Goal: Information Seeking & Learning: Learn about a topic

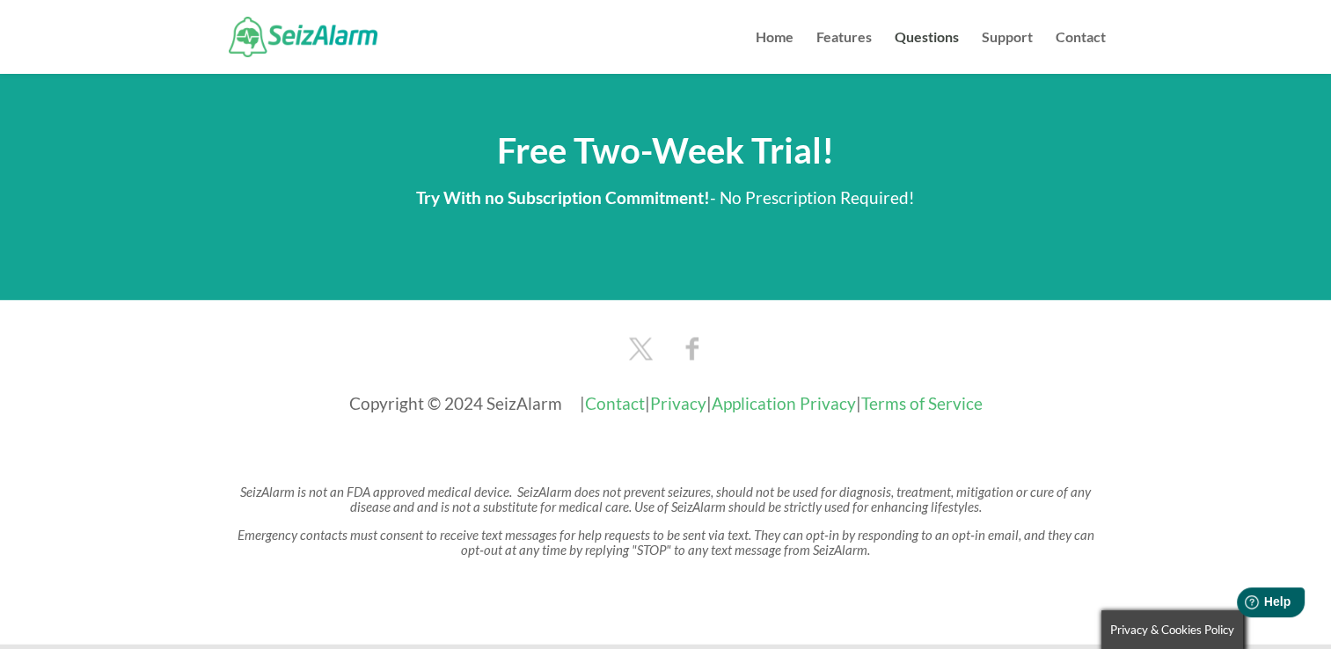
scroll to position [2917, 0]
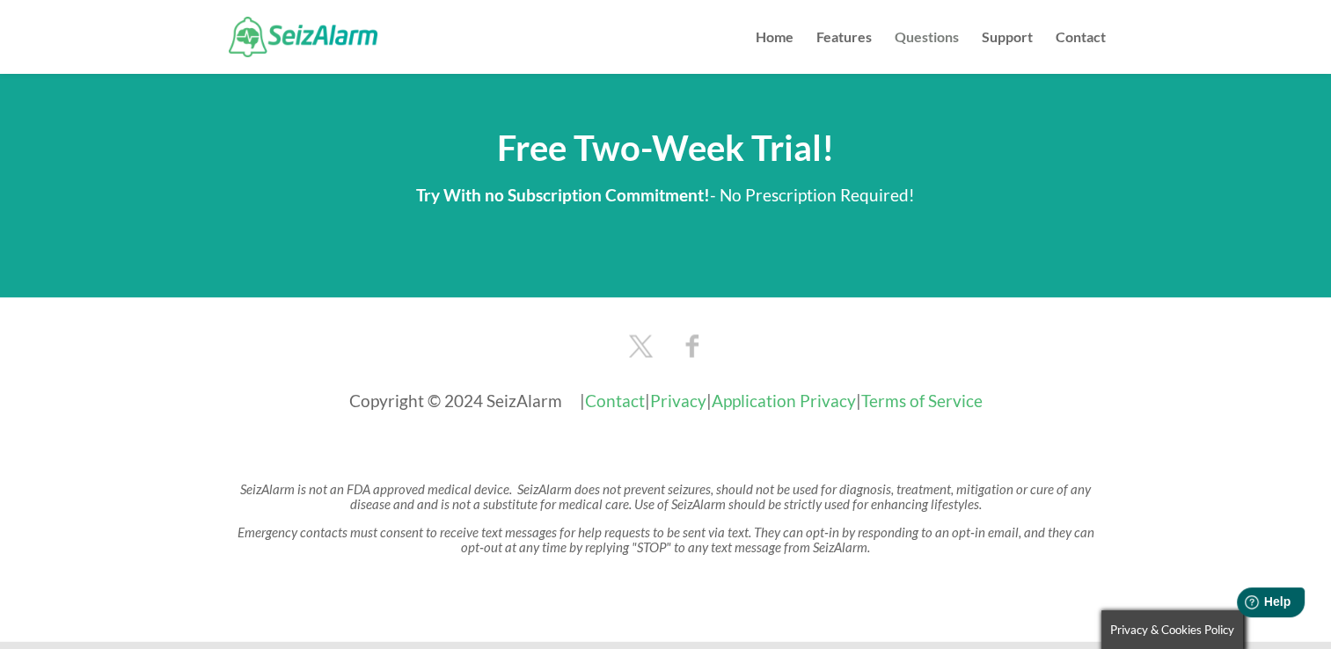
click at [939, 33] on link "Questions" at bounding box center [927, 52] width 64 height 43
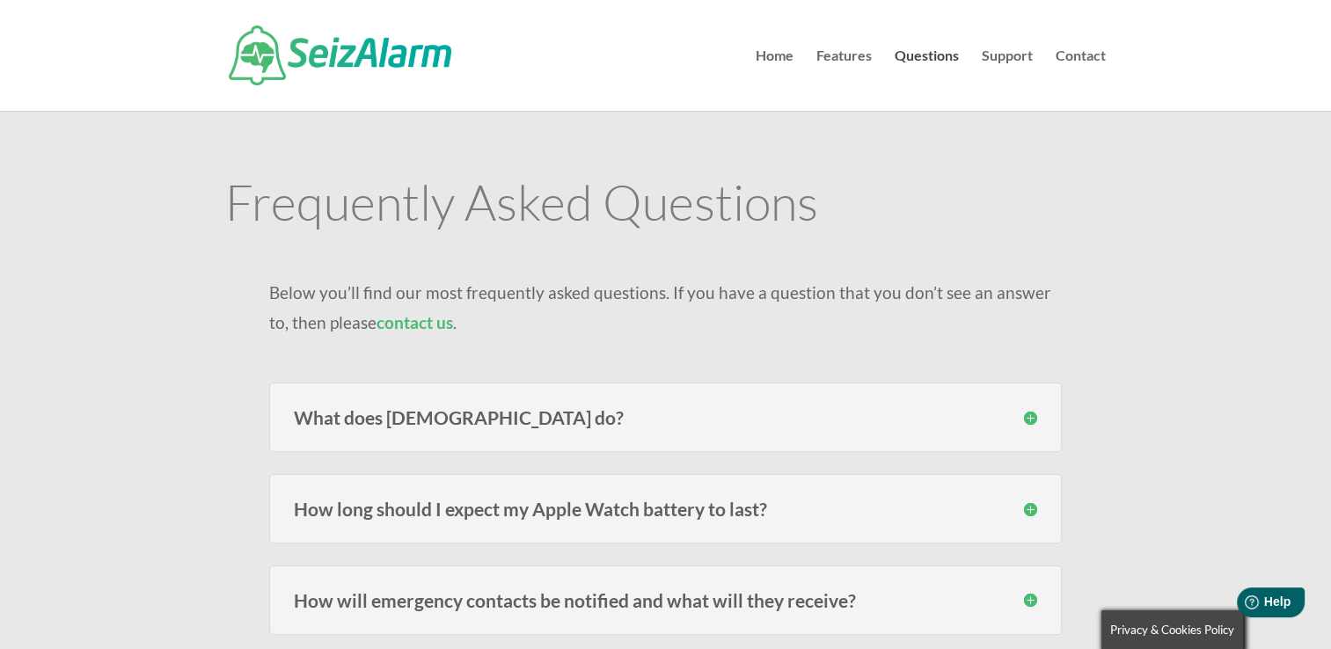
click at [1029, 415] on h3 "What does [DEMOGRAPHIC_DATA] do?" at bounding box center [666, 417] width 744 height 18
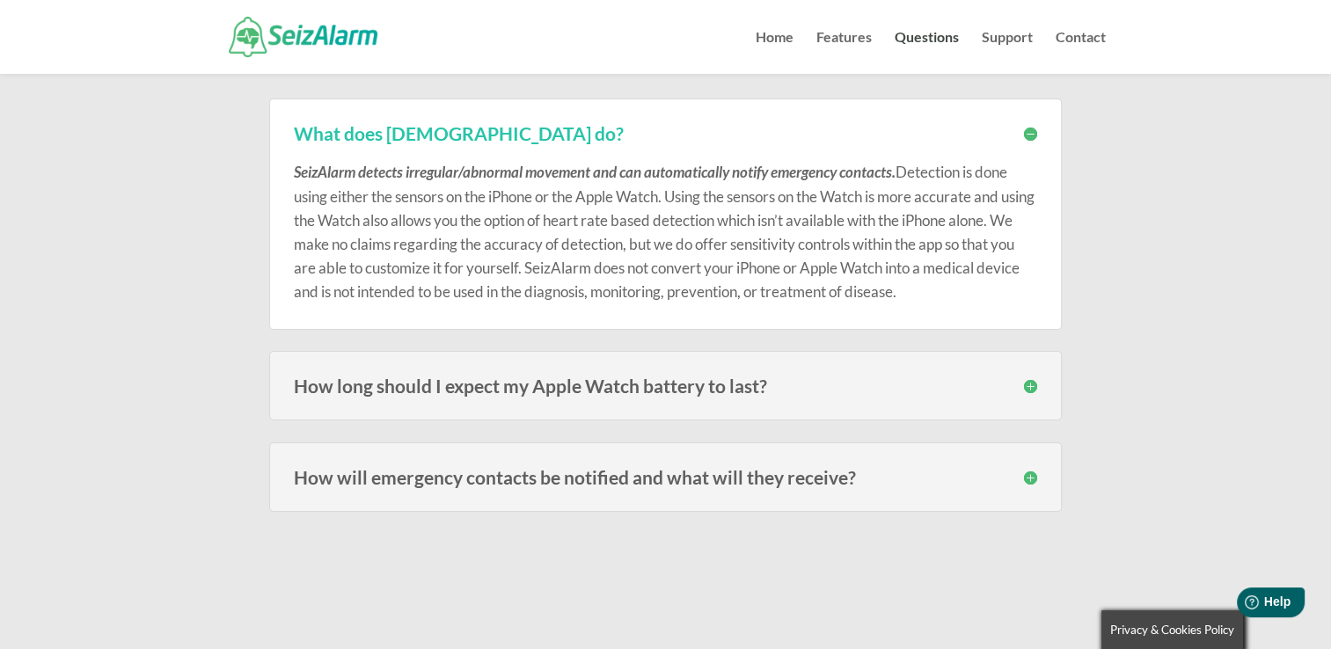
scroll to position [294, 0]
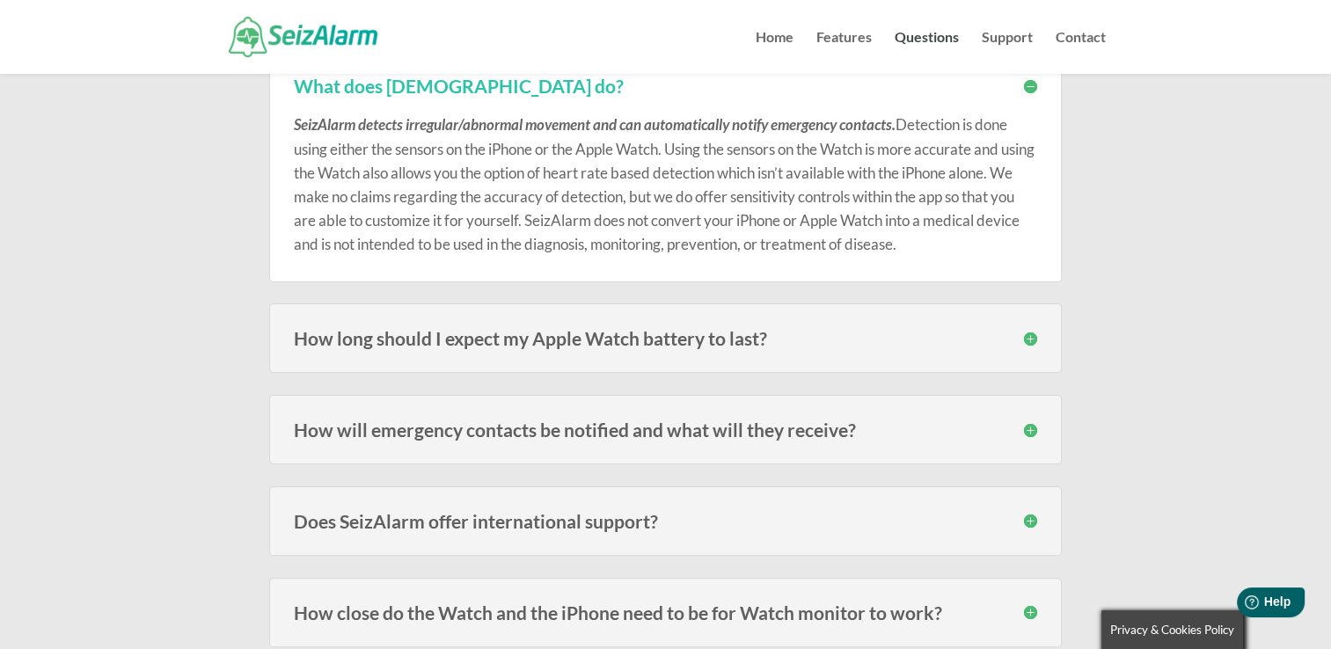
click at [1031, 335] on h3 "How long should I expect my Apple Watch battery to last?" at bounding box center [666, 338] width 744 height 18
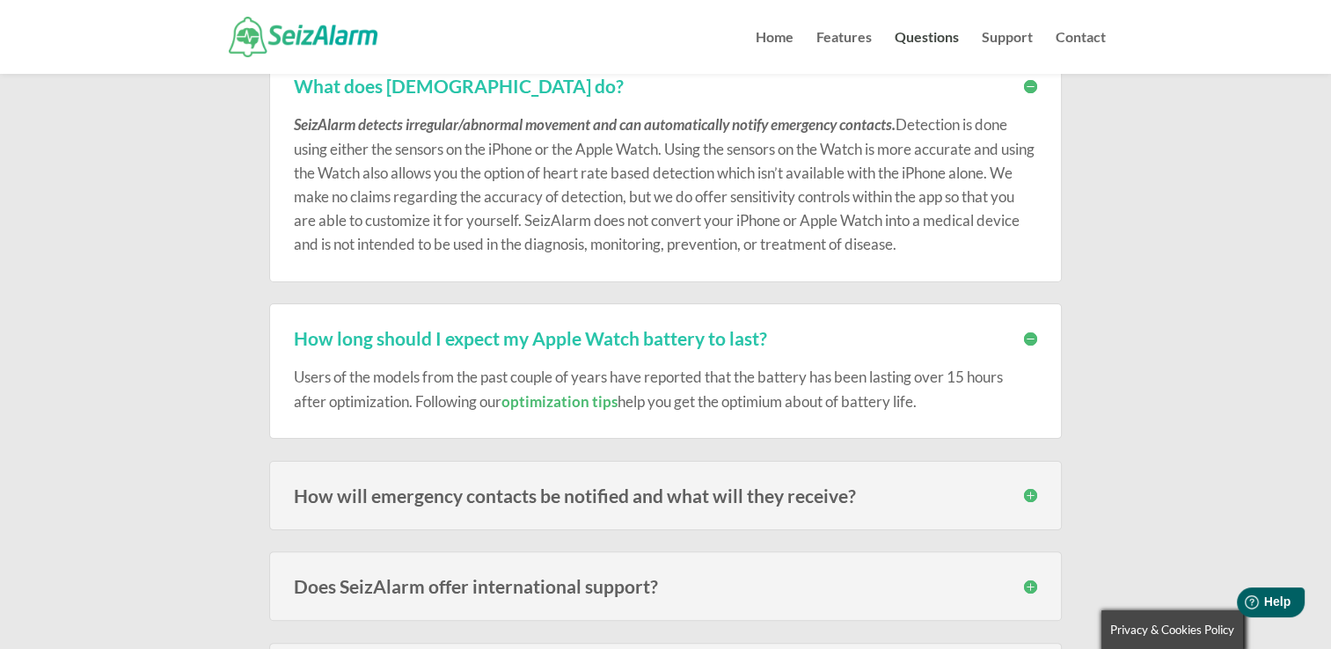
click at [1031, 489] on h3 "How will emergency contacts be notified and what will they receive?" at bounding box center [666, 496] width 744 height 18
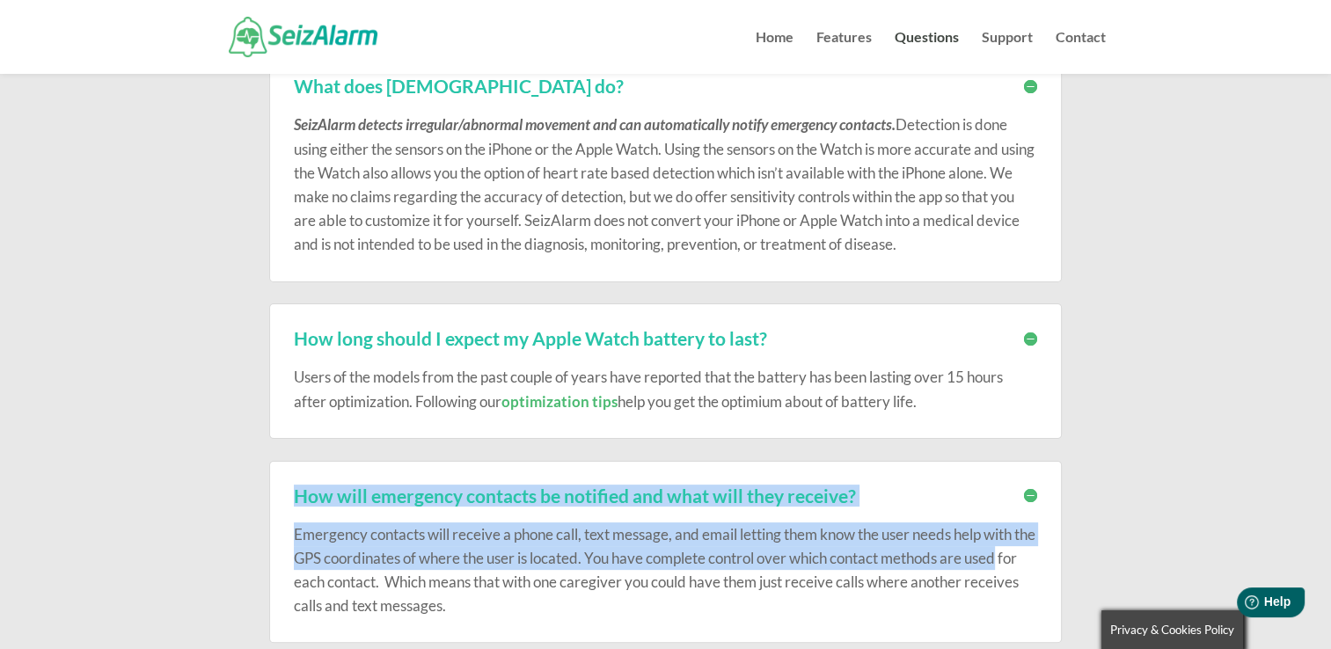
drag, startPoint x: 1031, startPoint y: 489, endPoint x: 1123, endPoint y: 589, distance: 135.1
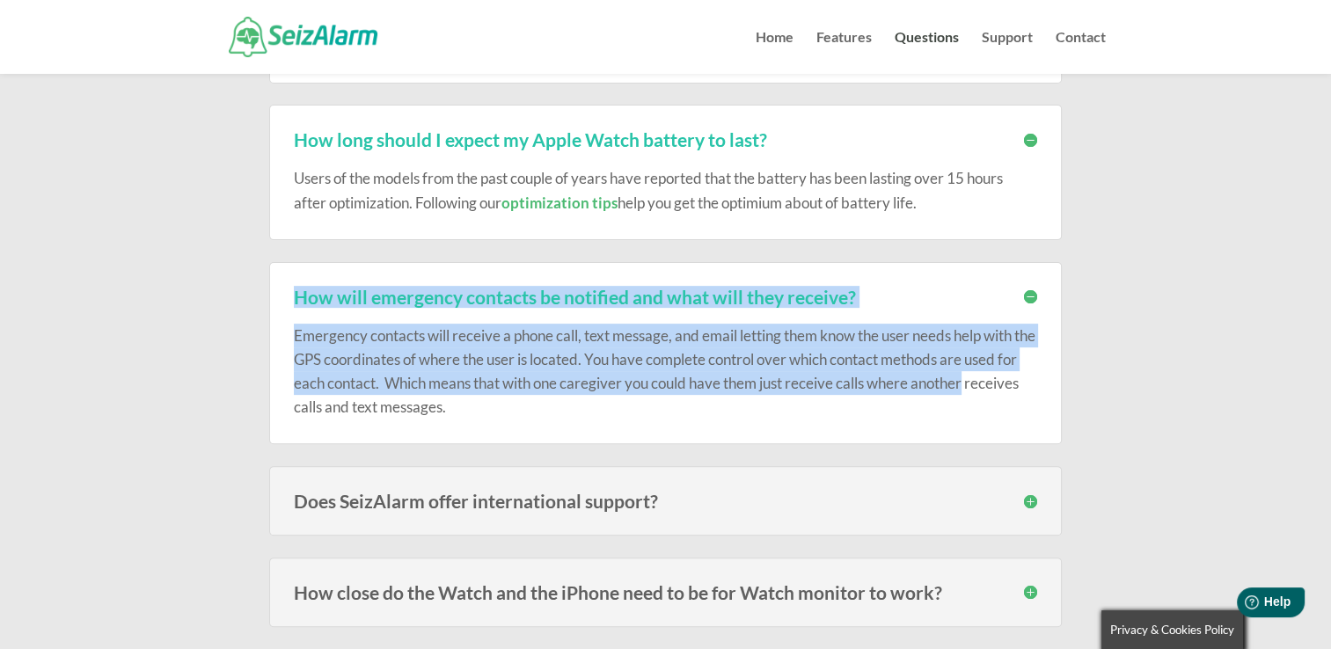
scroll to position [575, 0]
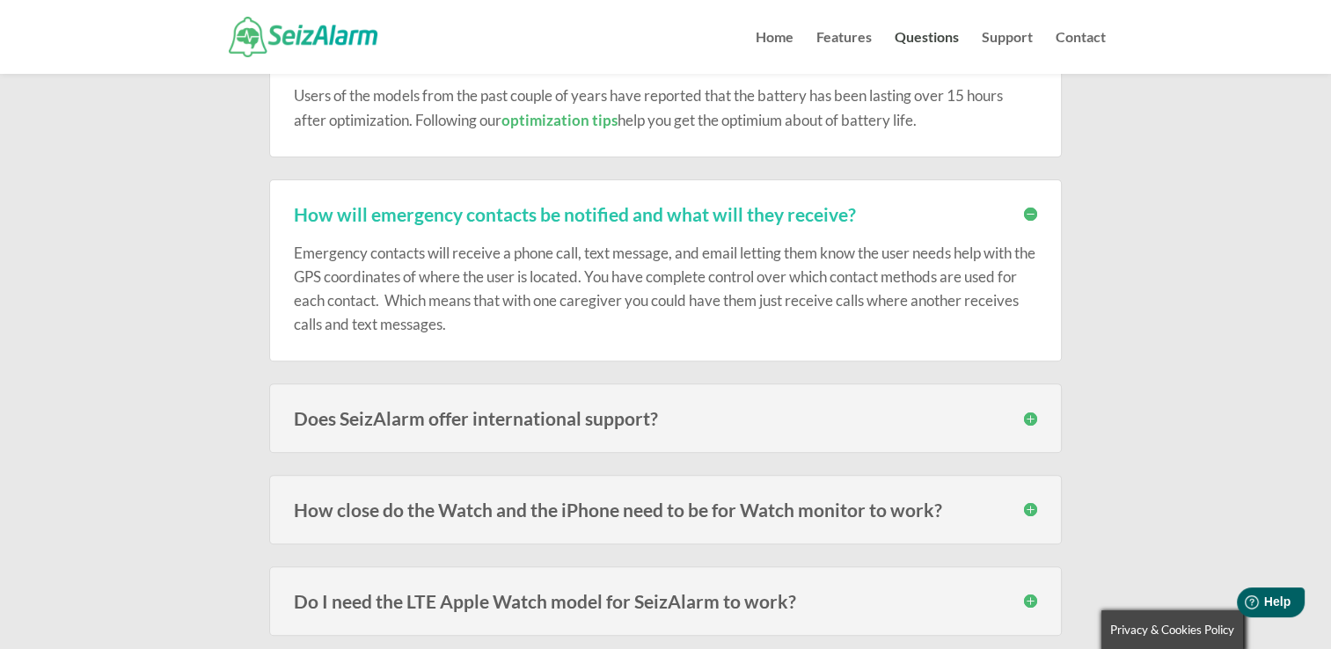
click at [1030, 505] on h3 "How close do the Watch and the iPhone need to be for Watch monitor to work?" at bounding box center [666, 510] width 744 height 18
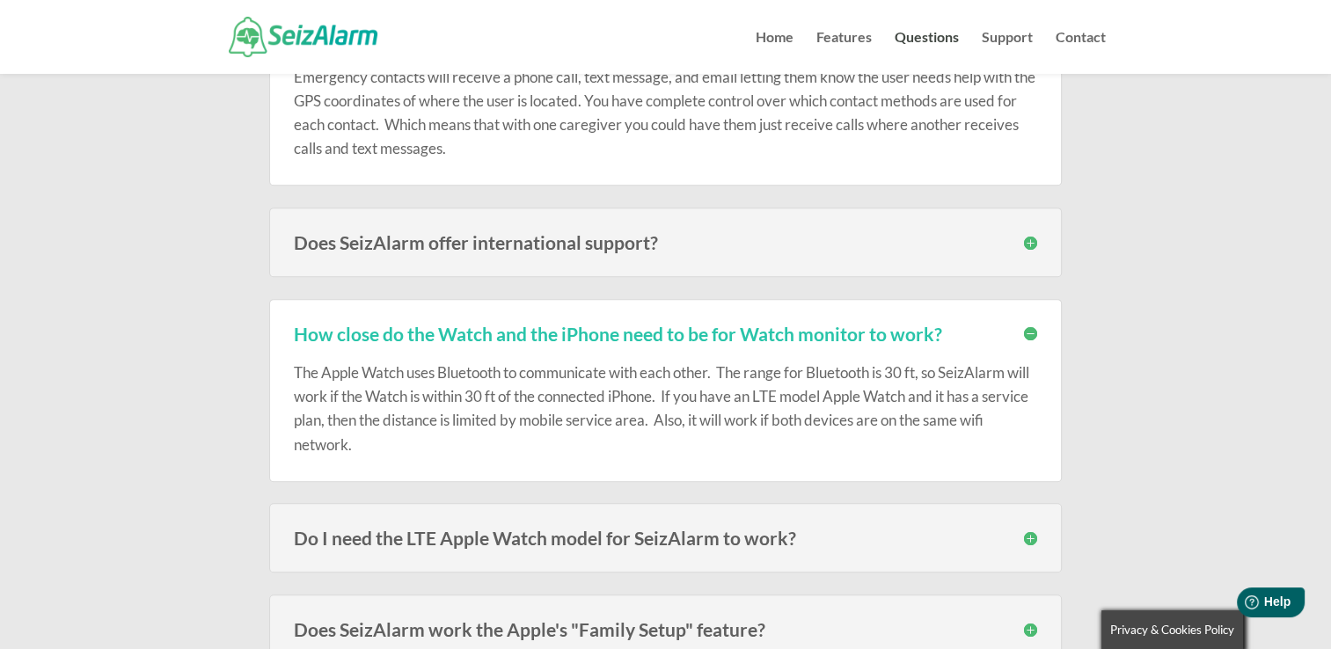
scroll to position [774, 0]
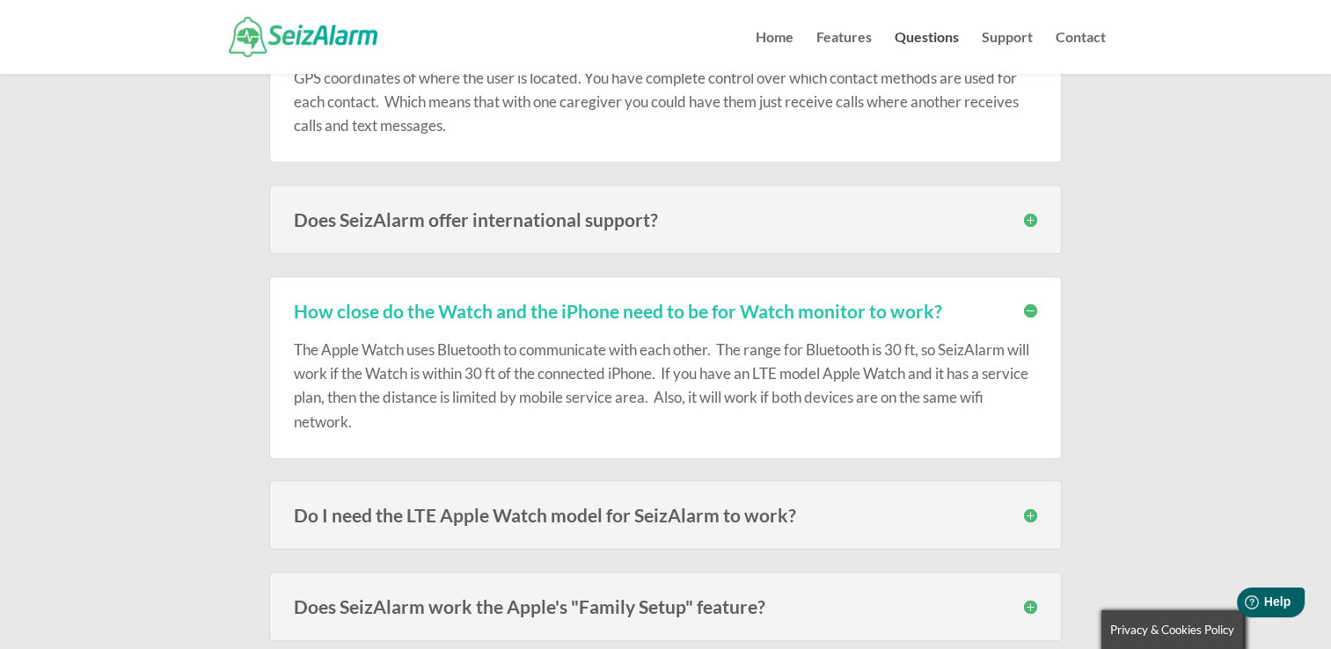
click at [1026, 511] on h3 "Do I need the LTE Apple Watch model for SeizAlarm to work?" at bounding box center [666, 515] width 744 height 18
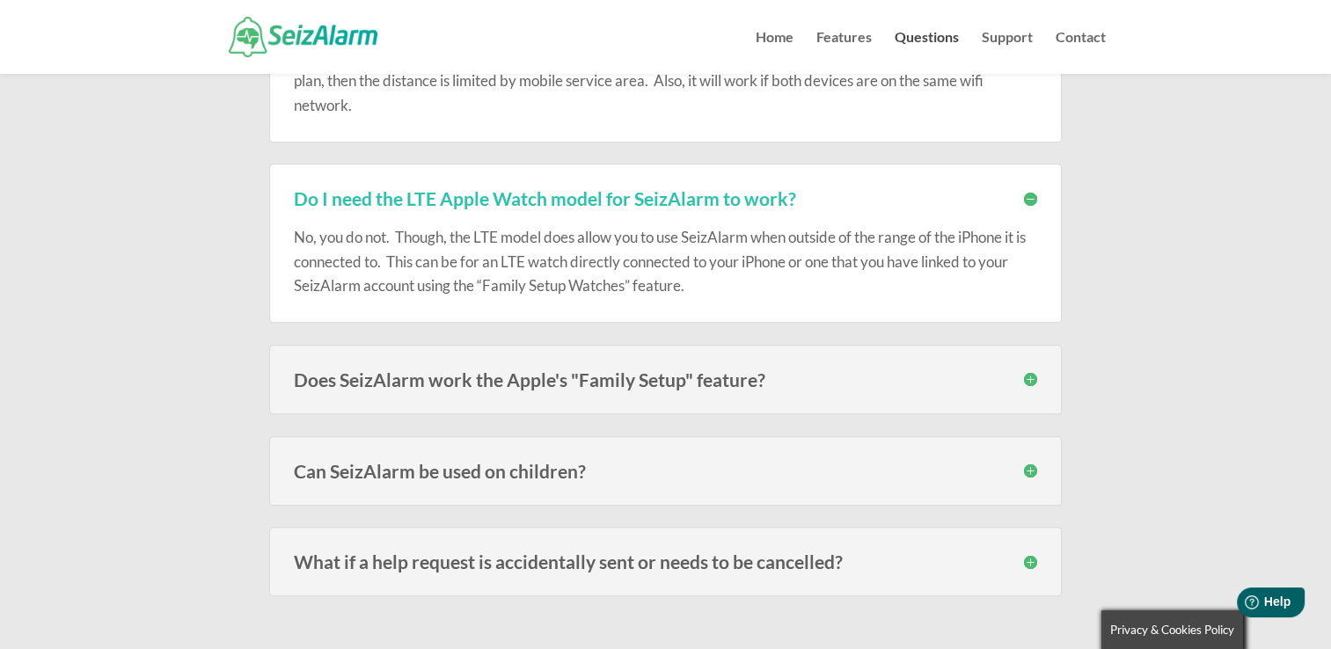
scroll to position [1139, 0]
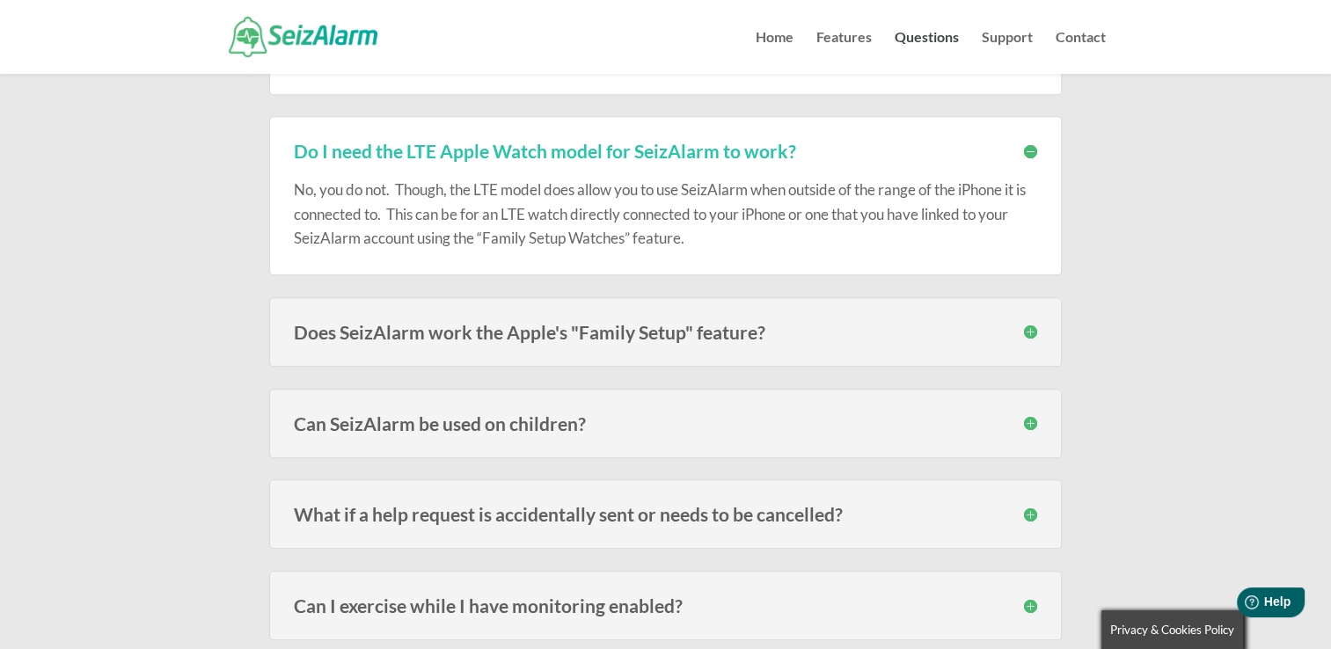
click at [1030, 512] on h3 "What if a help request is accidentally sent or needs to be cancelled?" at bounding box center [666, 514] width 744 height 18
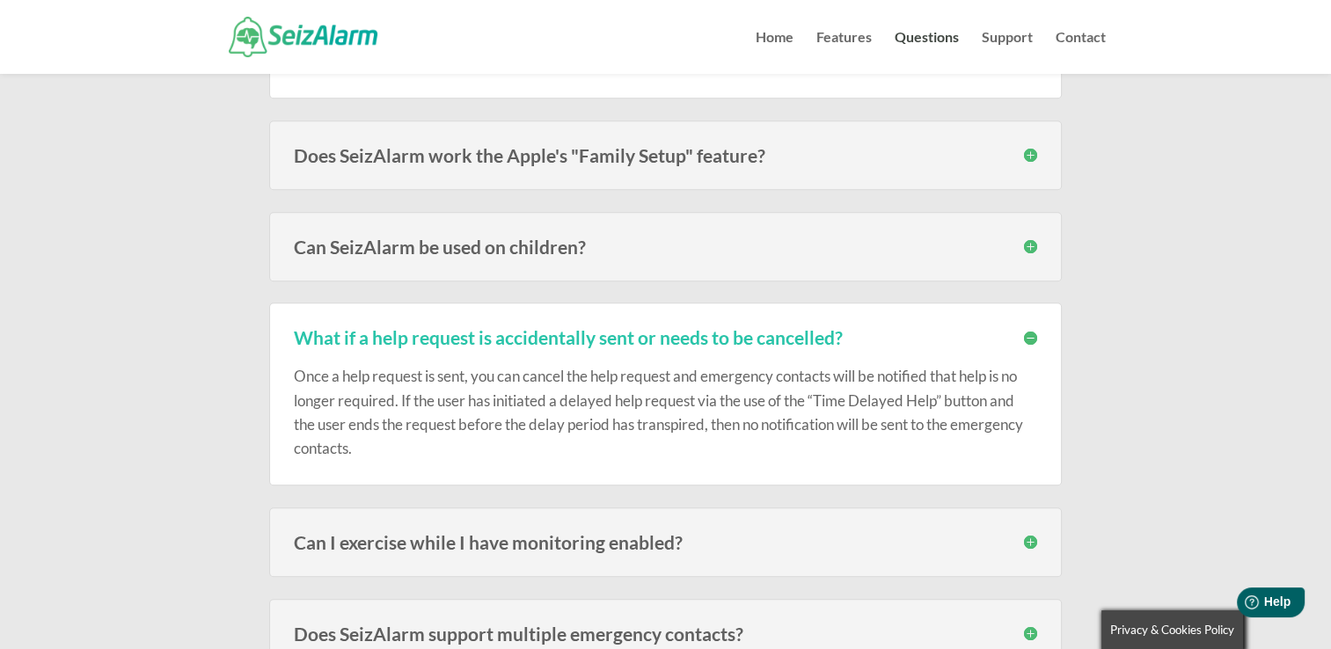
scroll to position [1397, 0]
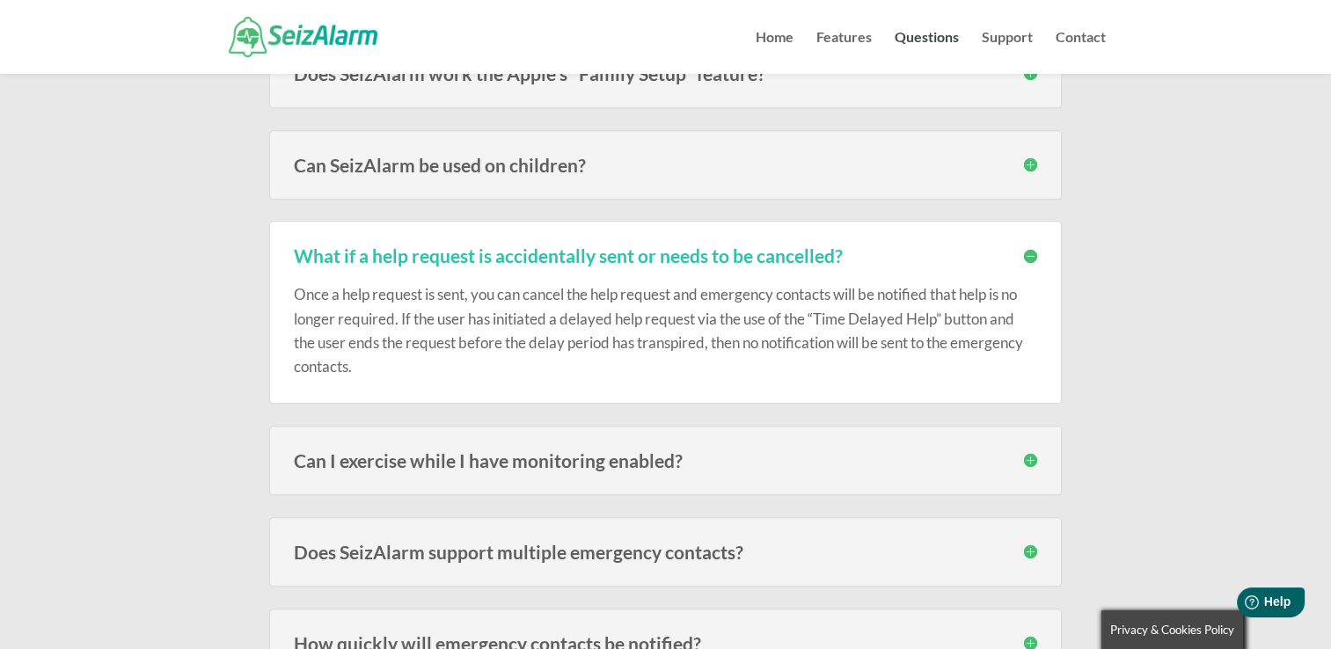
click at [1028, 456] on h3 "Can I exercise while I have monitoring enabled?" at bounding box center [666, 460] width 744 height 18
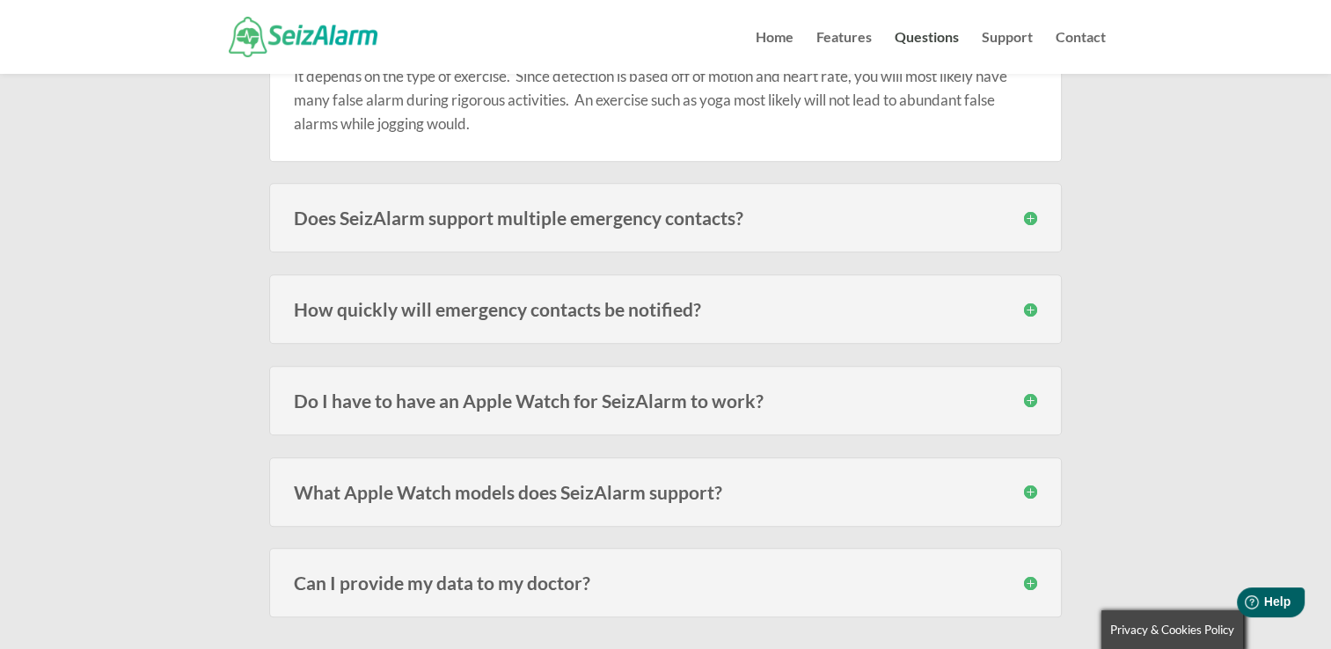
scroll to position [1880, 0]
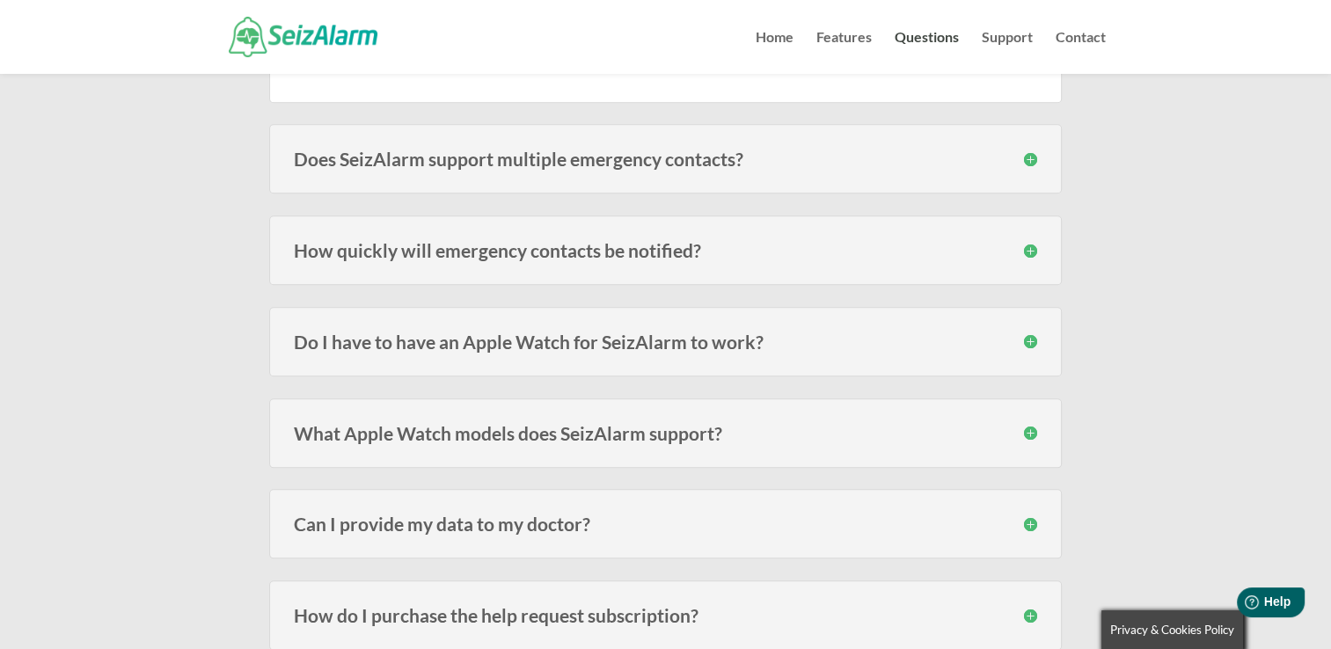
click at [1028, 424] on h3 "What Apple Watch models does SeizAlarm support?" at bounding box center [666, 433] width 744 height 18
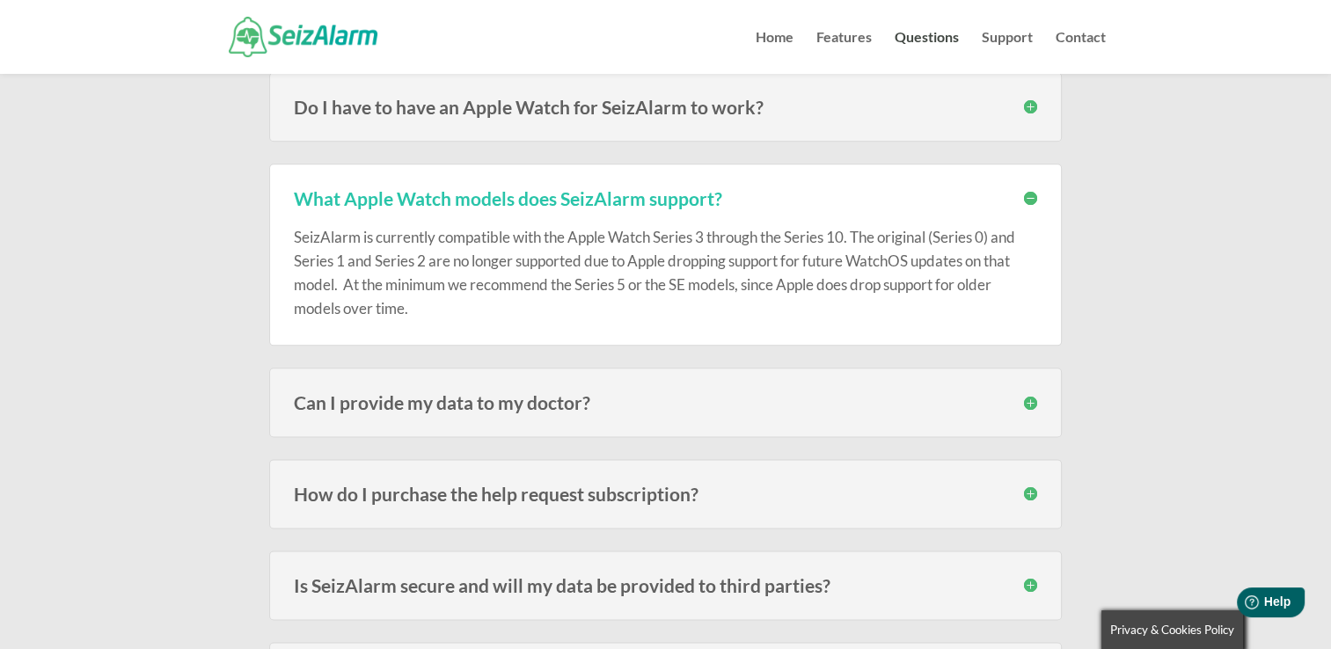
scroll to position [1546, 0]
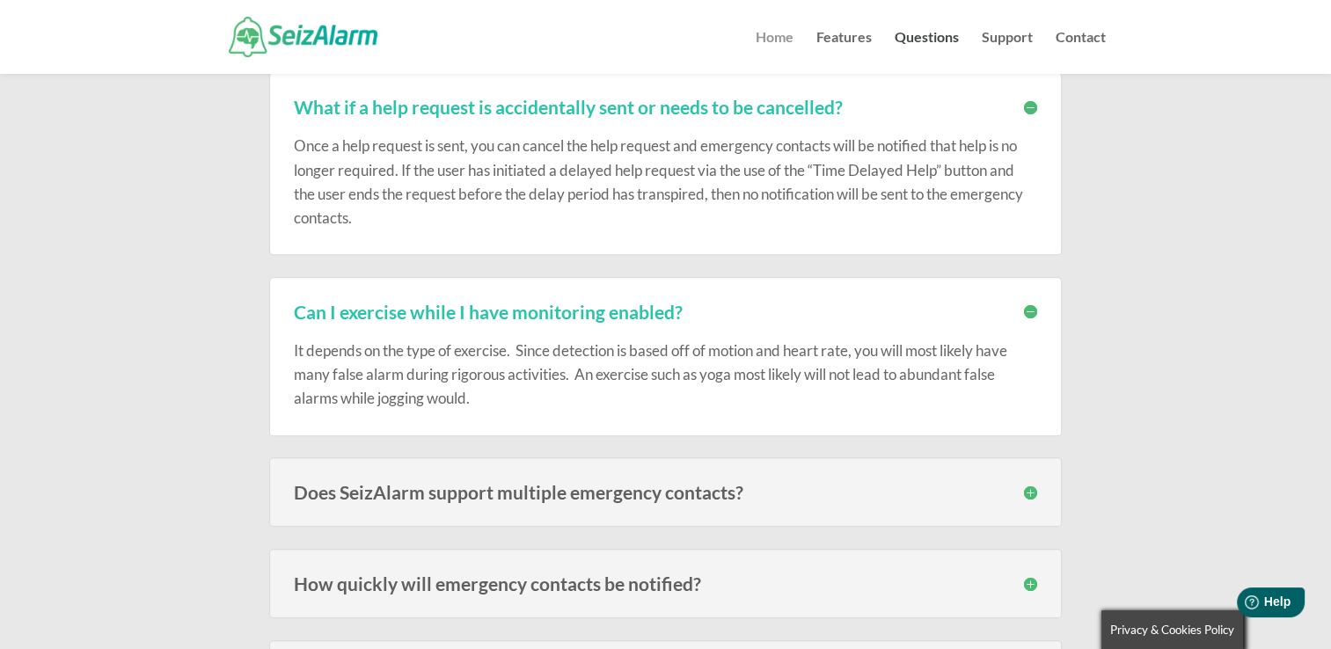
click at [773, 31] on link "Home" at bounding box center [775, 52] width 38 height 43
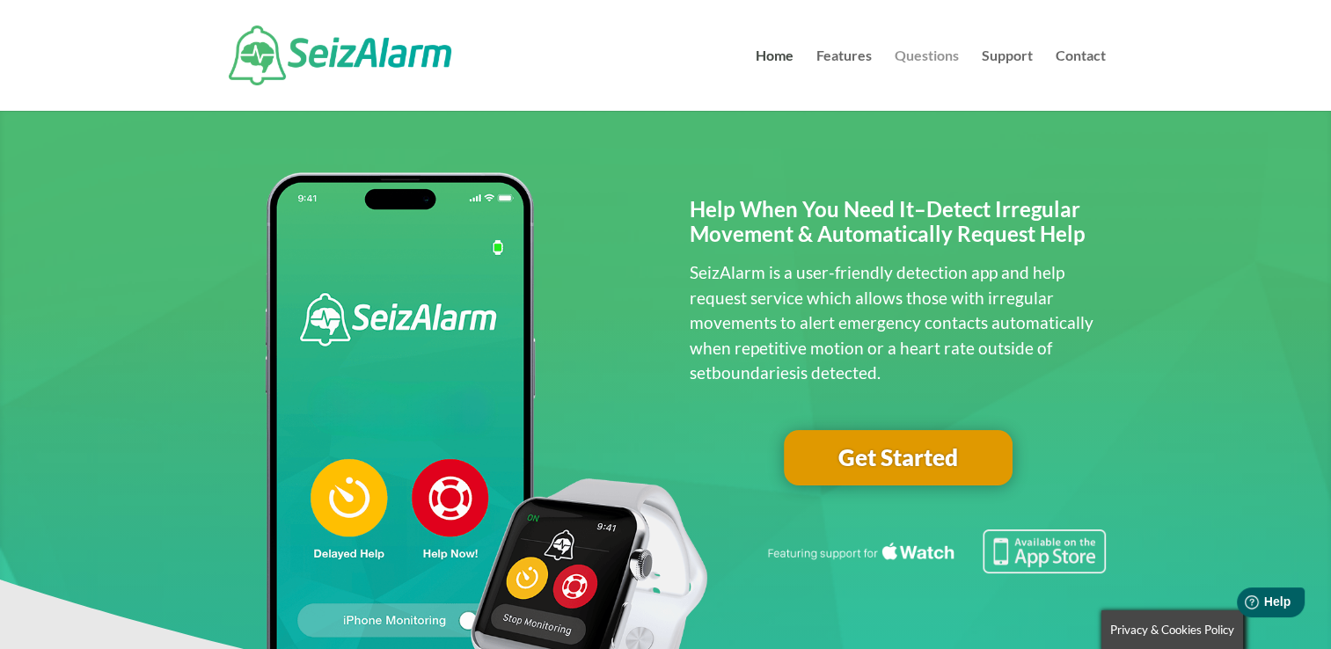
click at [922, 55] on link "Questions" at bounding box center [927, 80] width 64 height 62
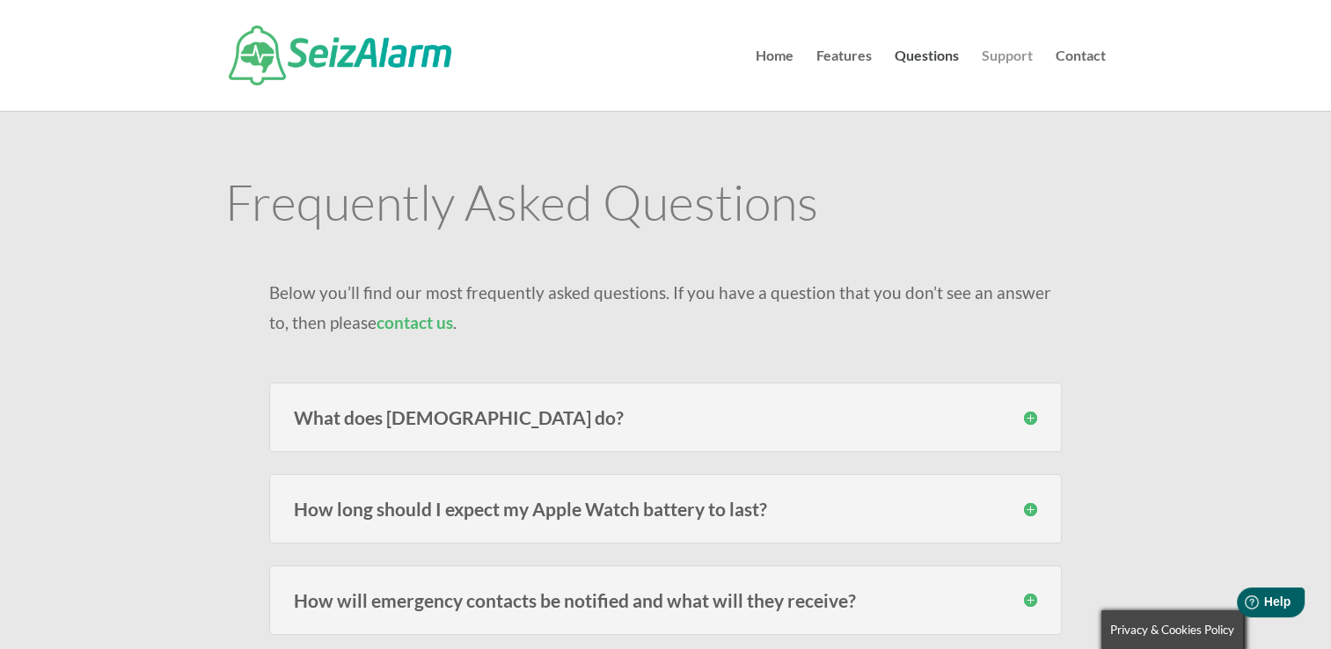
click at [1001, 55] on link "Support" at bounding box center [1007, 80] width 51 height 62
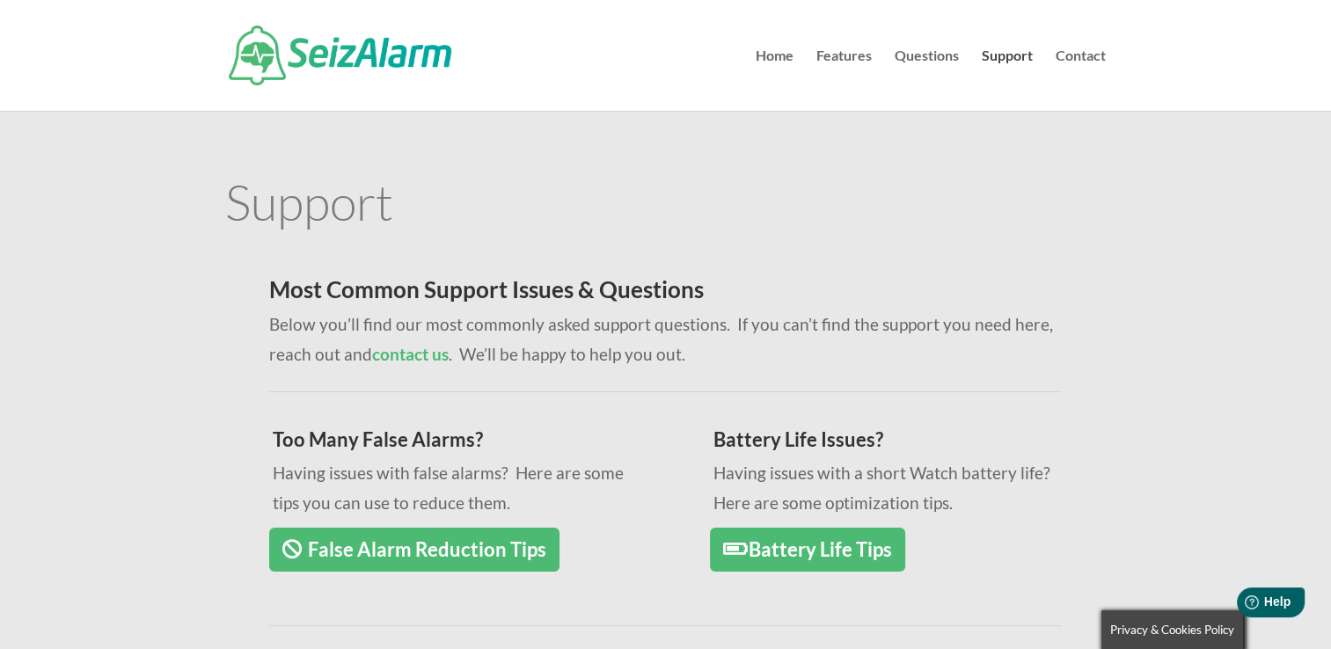
click at [436, 551] on link "False Alarm Reduction Tips" at bounding box center [414, 550] width 290 height 45
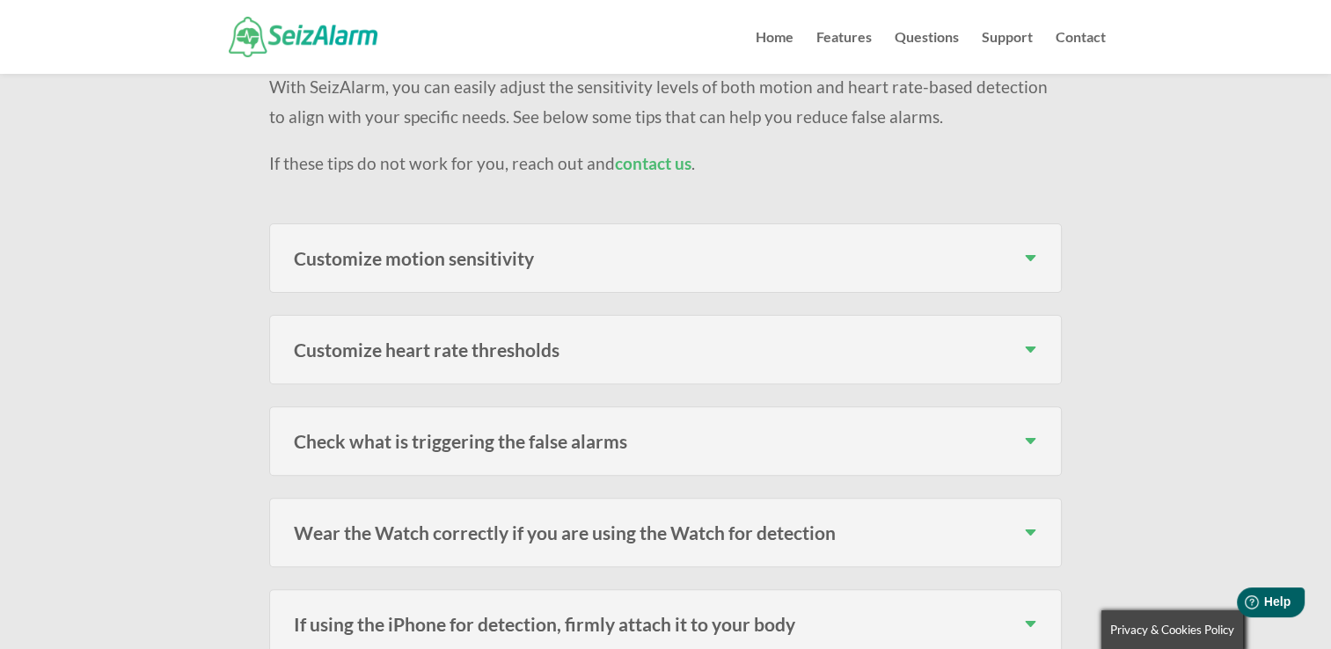
scroll to position [563, 0]
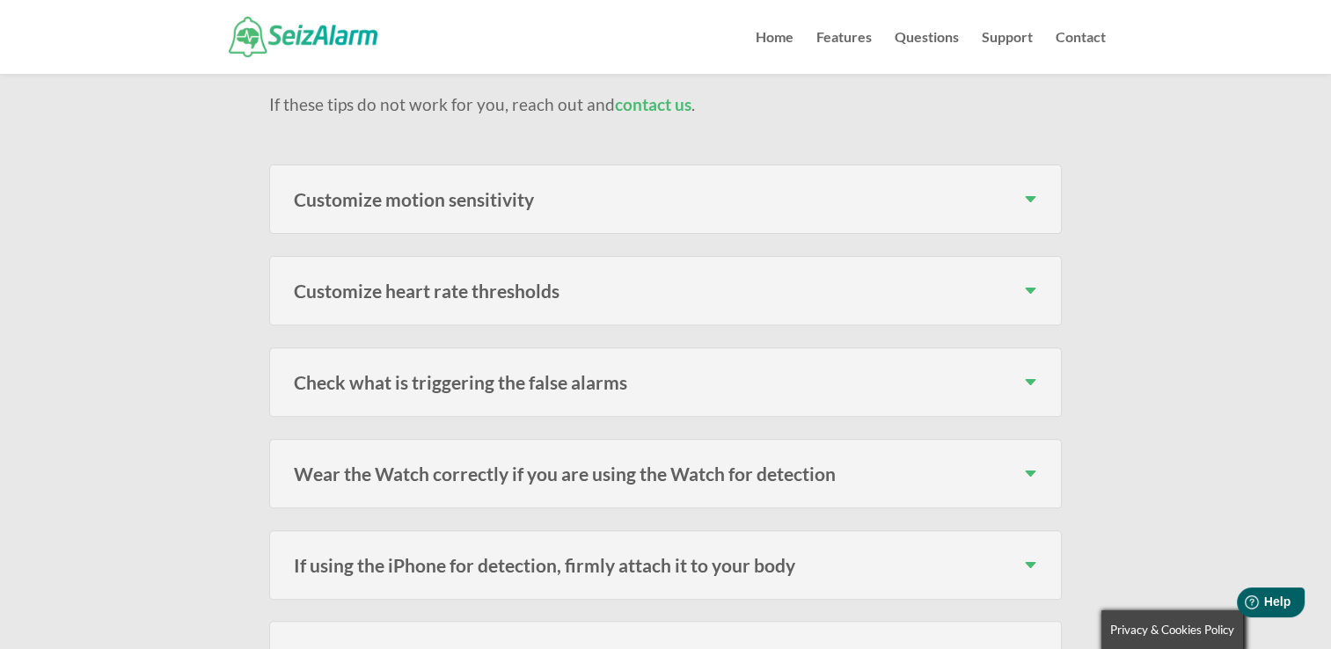
click at [1026, 373] on h3 "Check what is triggering the false alarms" at bounding box center [666, 382] width 744 height 18
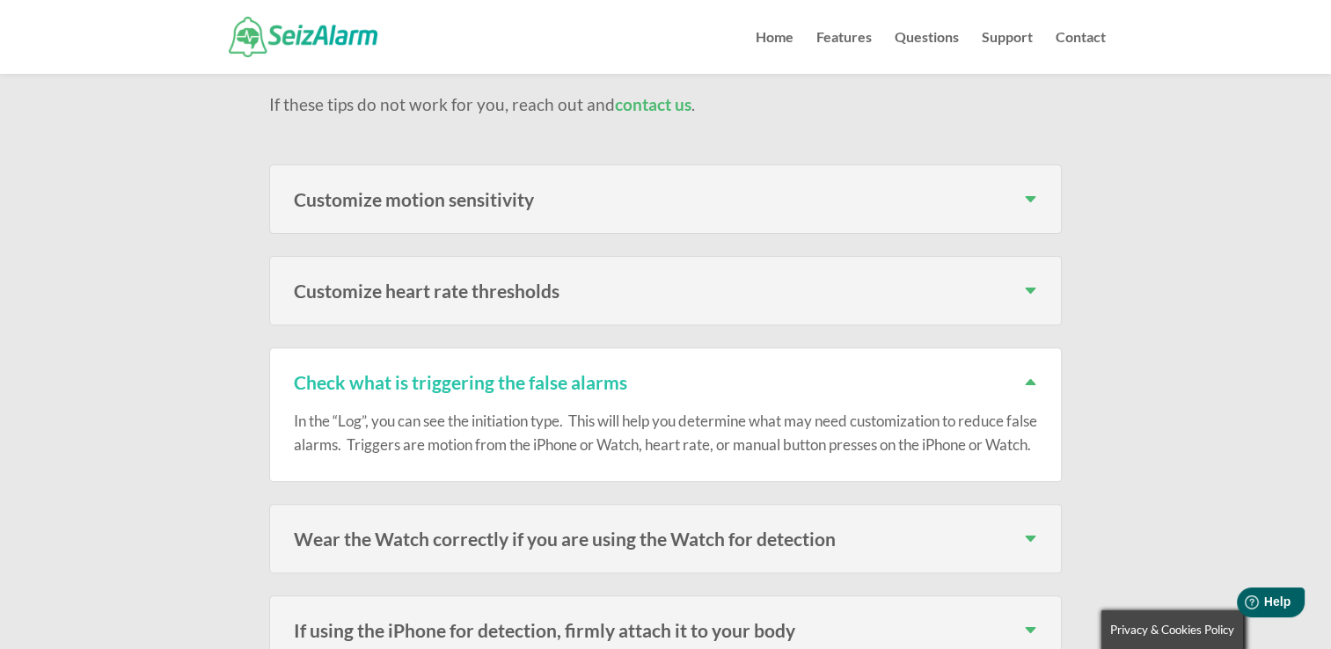
click at [1026, 530] on h3 "Wear the Watch correctly if you are using the Watch for detection" at bounding box center [666, 539] width 744 height 18
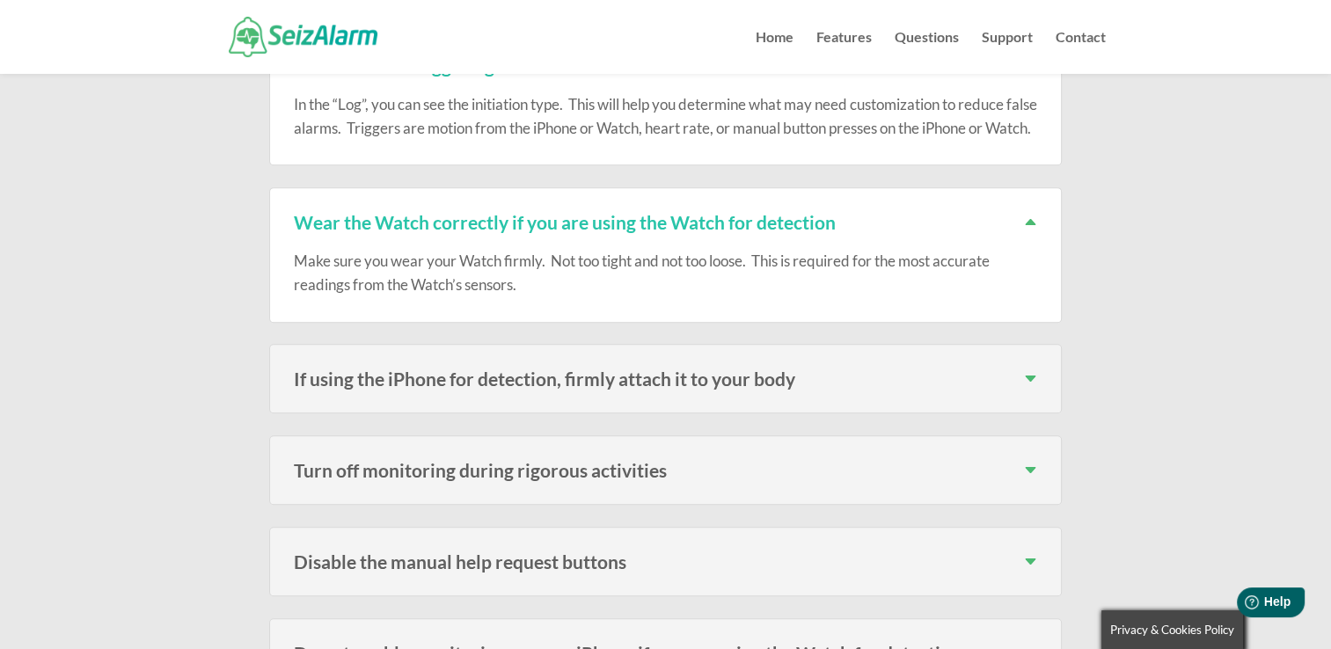
scroll to position [940, 0]
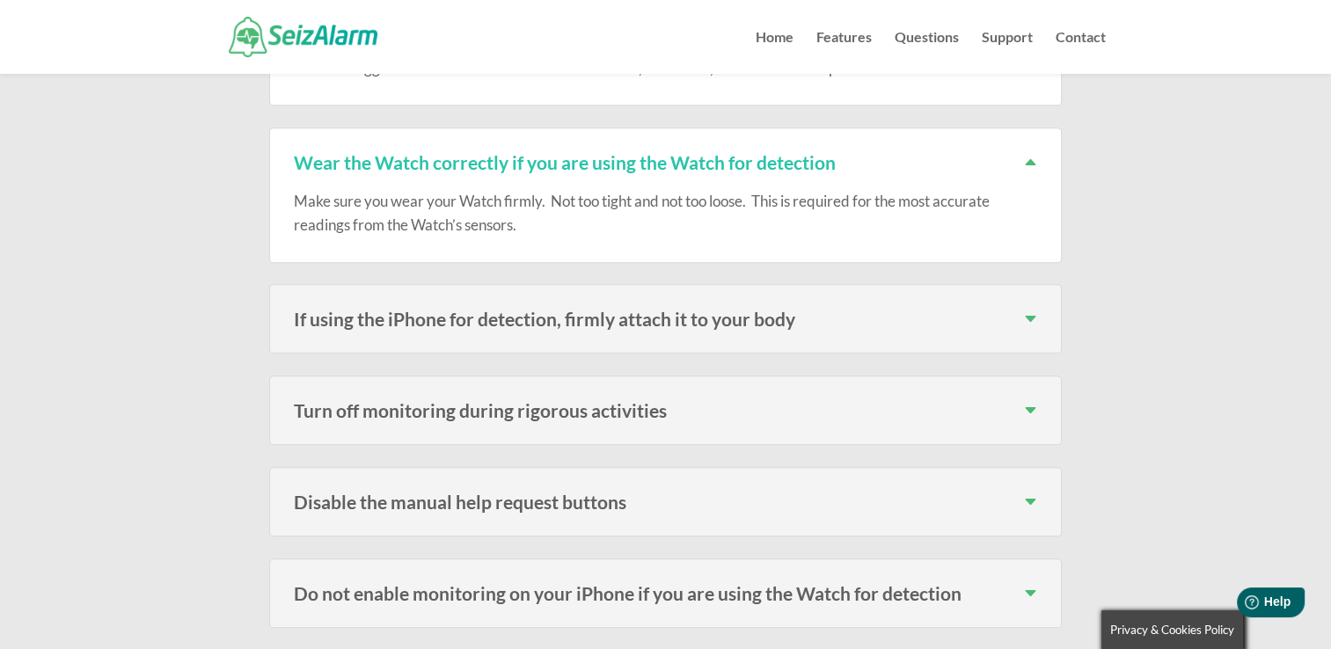
click at [1026, 401] on h3 "Turn off monitoring during rigorous activities" at bounding box center [666, 410] width 744 height 18
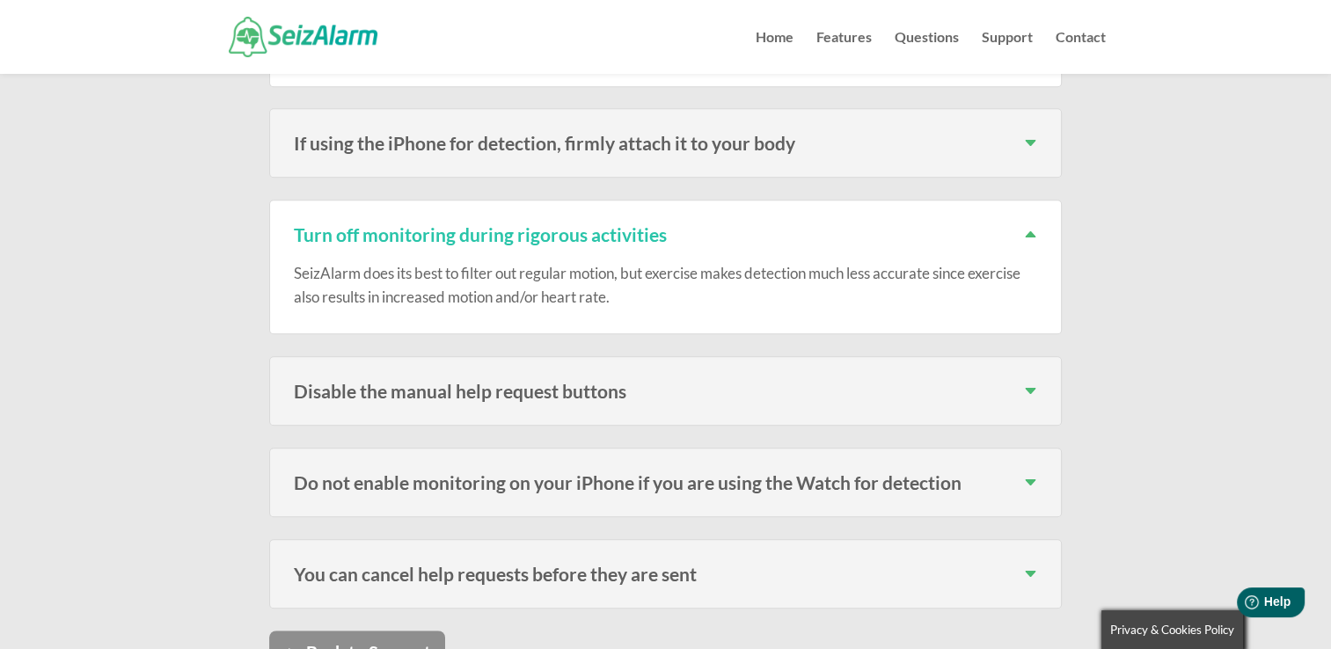
scroll to position [1151, 0]
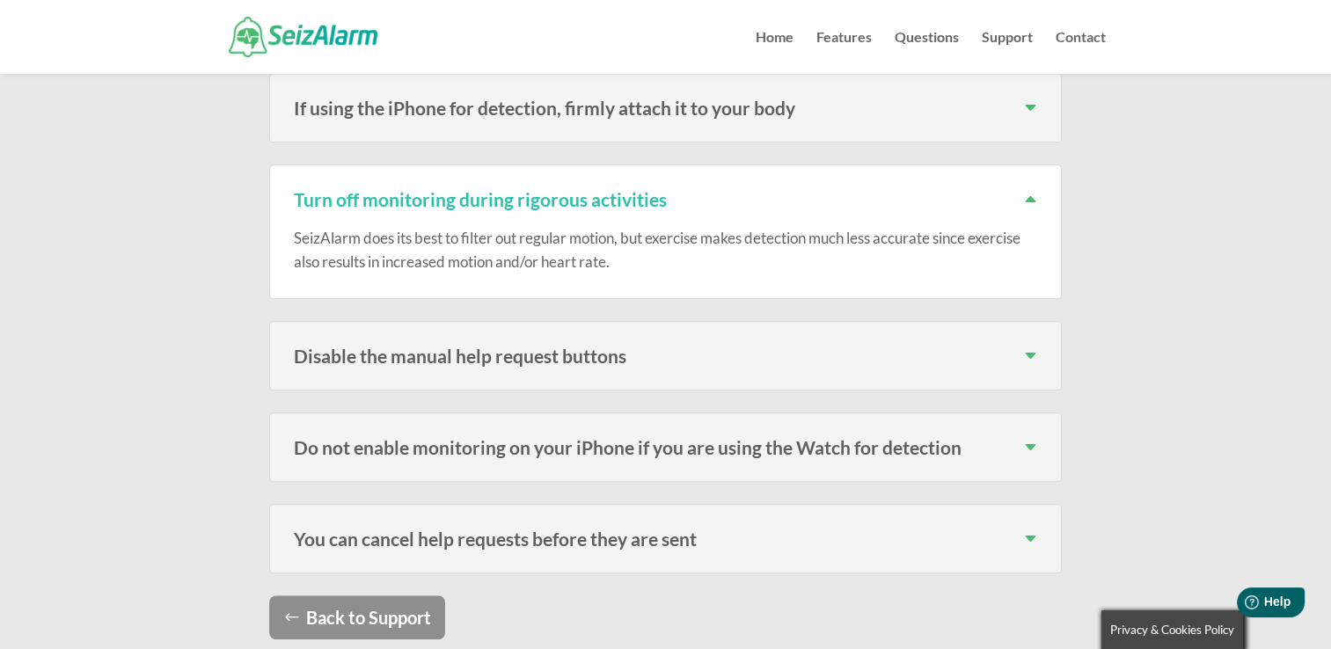
click at [1029, 438] on h3 "Do not enable monitoring on your iPhone if you are using the Watch for detection" at bounding box center [666, 447] width 744 height 18
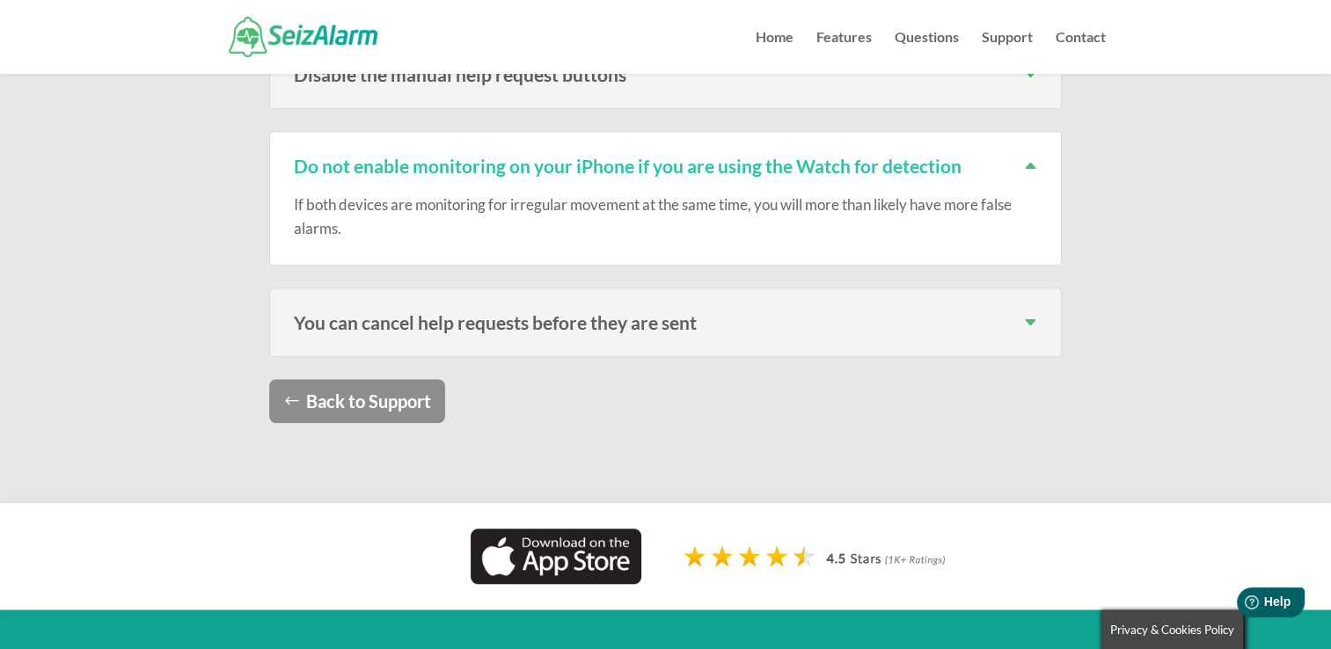
scroll to position [1444, 0]
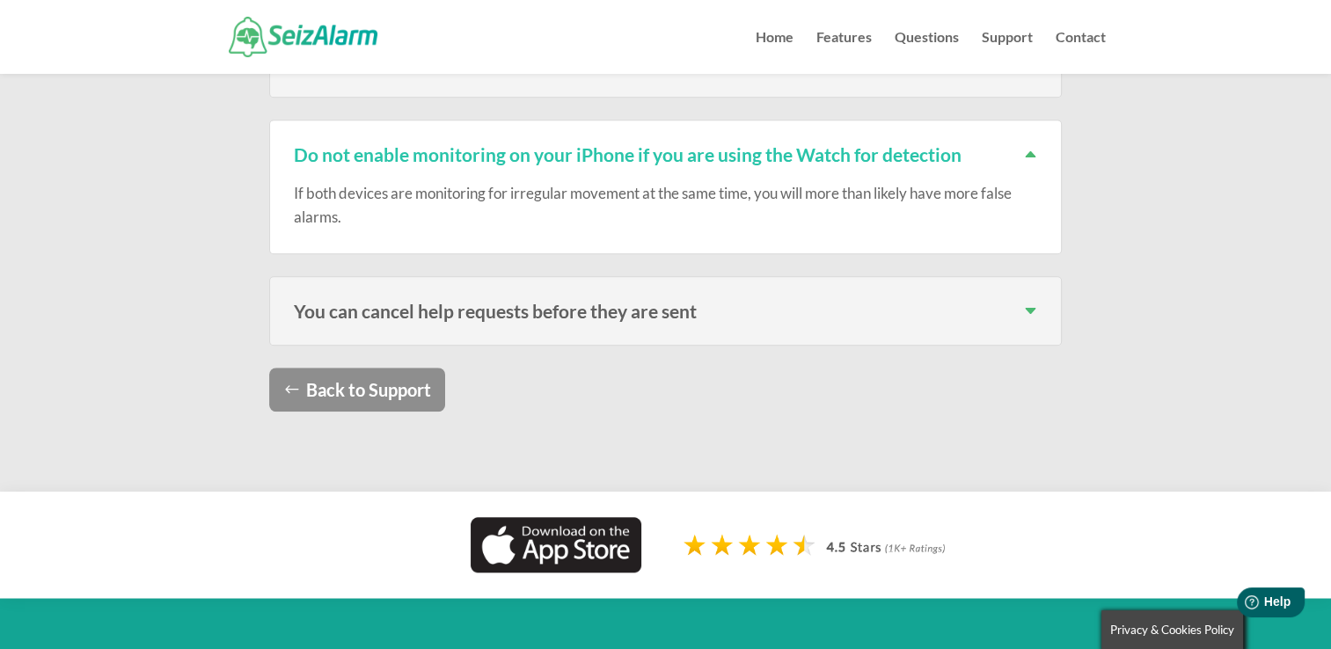
click at [408, 371] on link "Back to Support" at bounding box center [357, 390] width 176 height 44
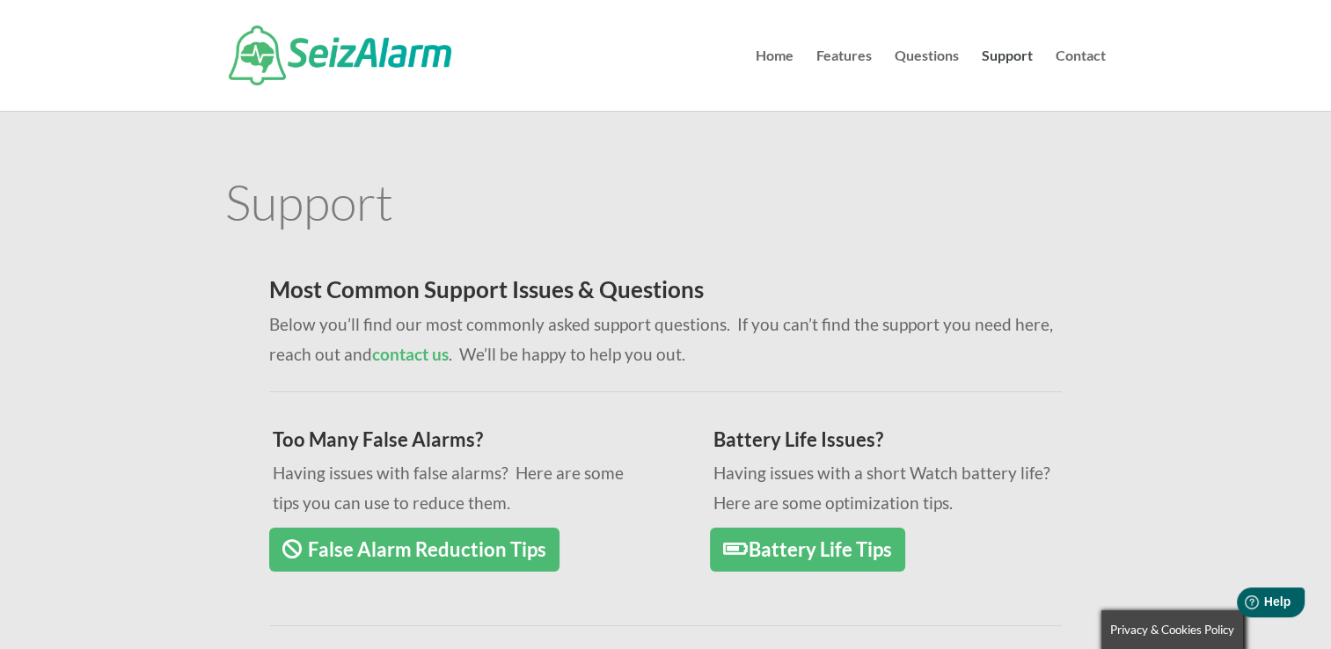
click at [774, 551] on link "Battery Life Tips" at bounding box center [807, 550] width 195 height 45
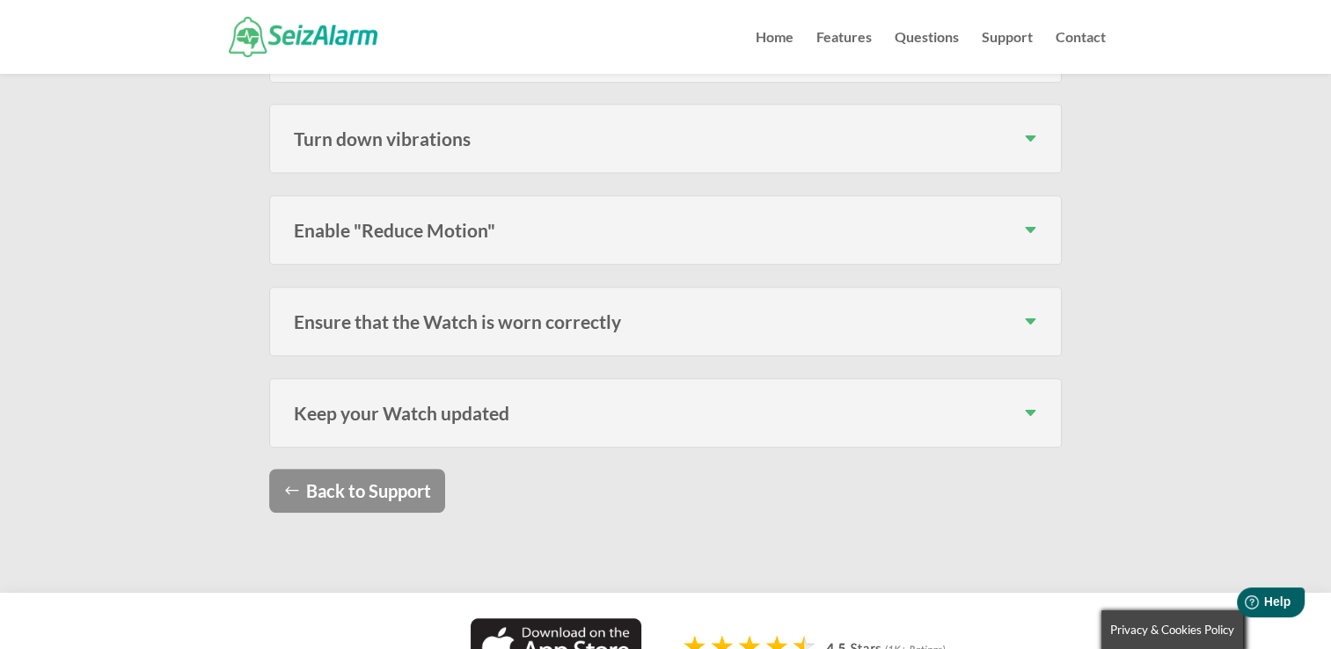
scroll to position [1270, 0]
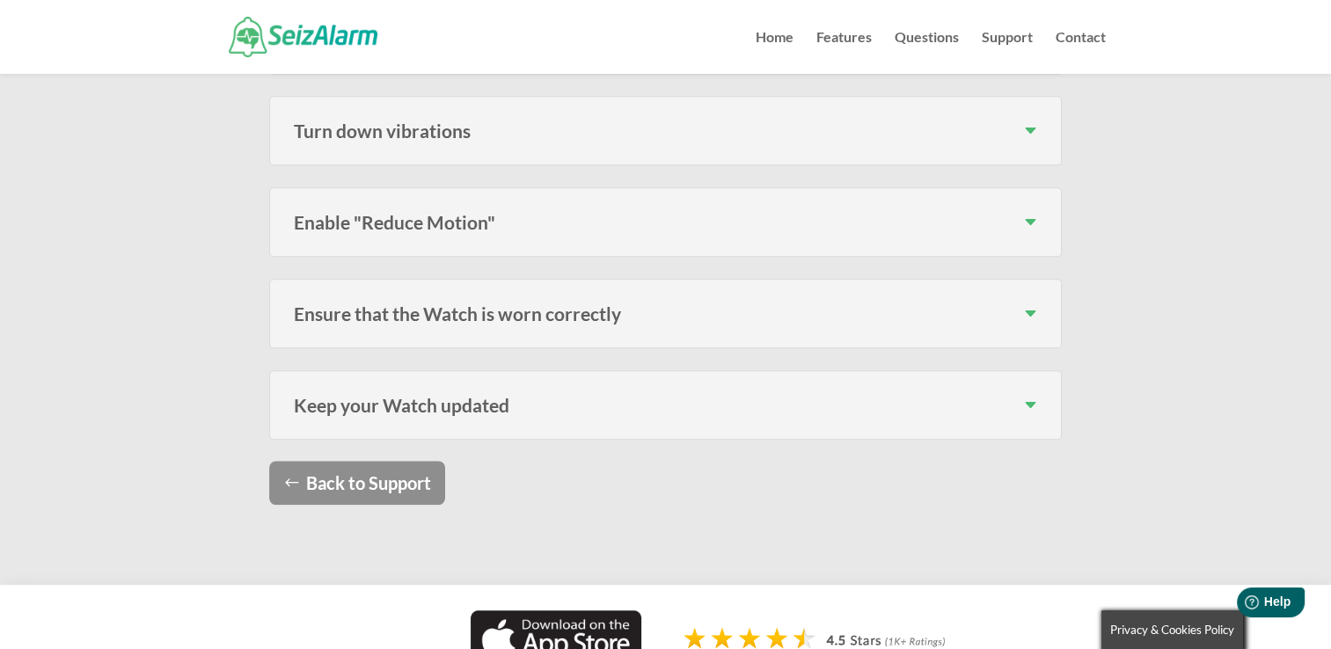
click at [1030, 402] on h3 "Keep your Watch updated" at bounding box center [666, 405] width 744 height 18
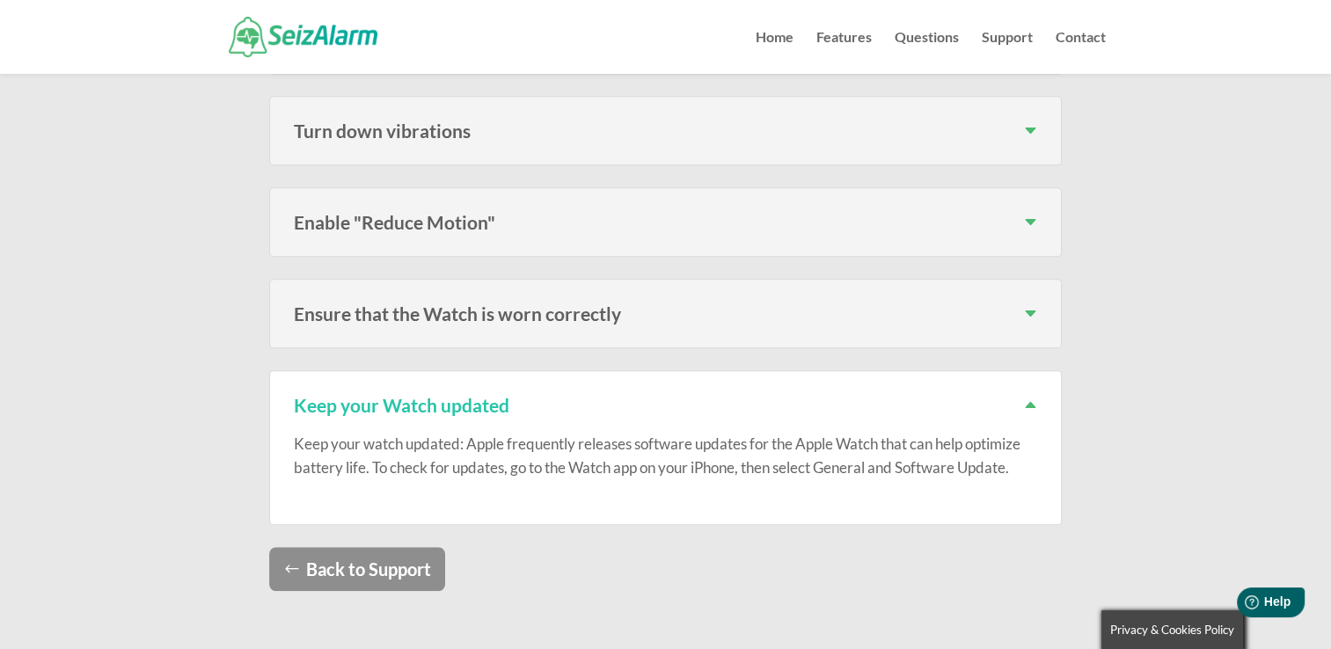
click at [1030, 309] on h3 "Ensure that the Watch is worn correctly" at bounding box center [666, 313] width 744 height 18
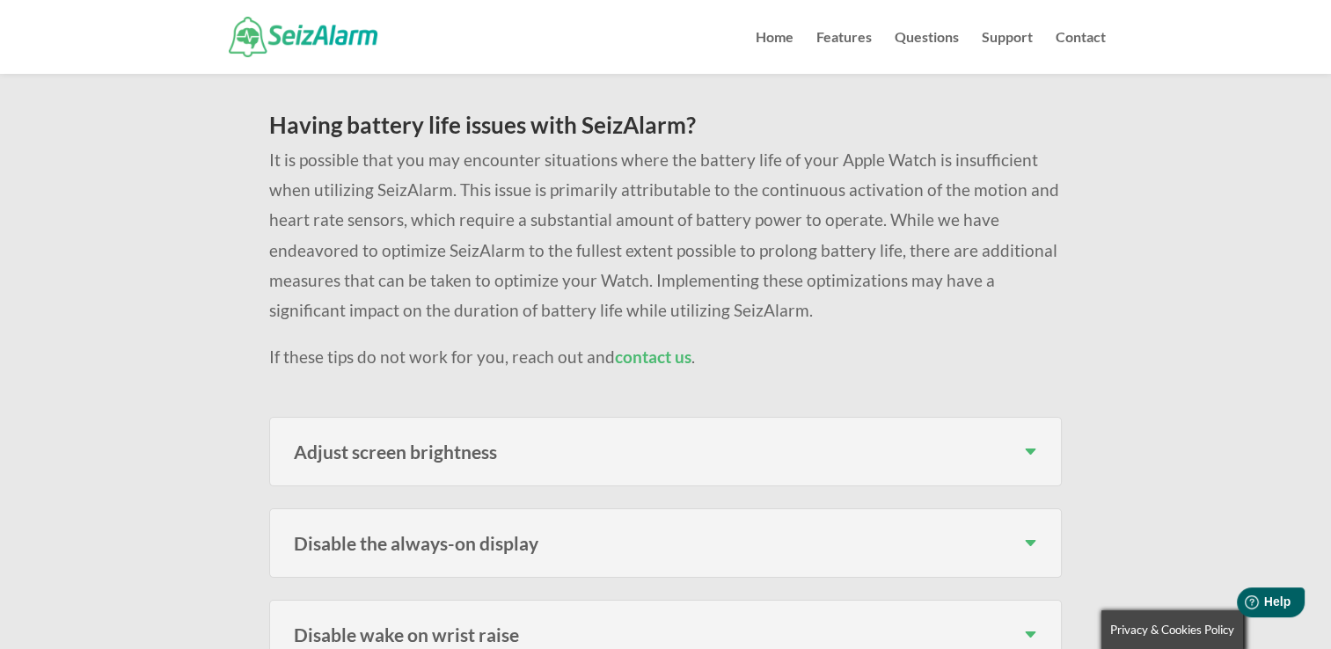
scroll to position [119, 0]
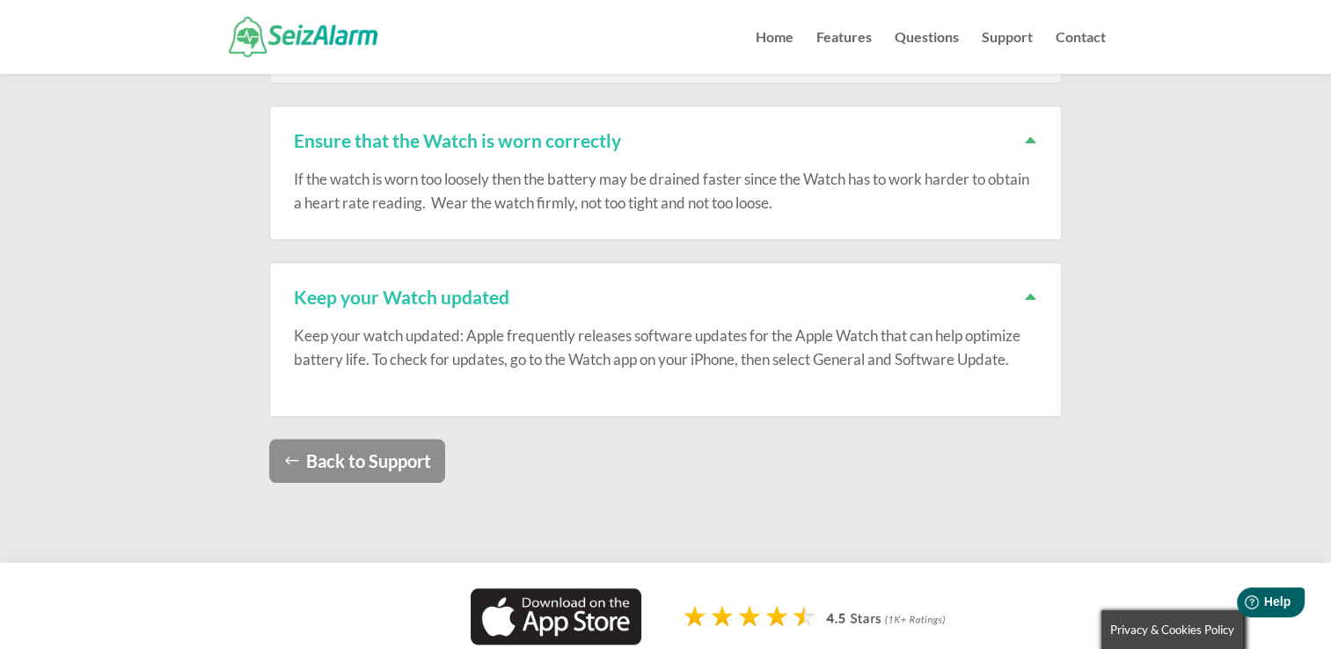
scroll to position [1479, 0]
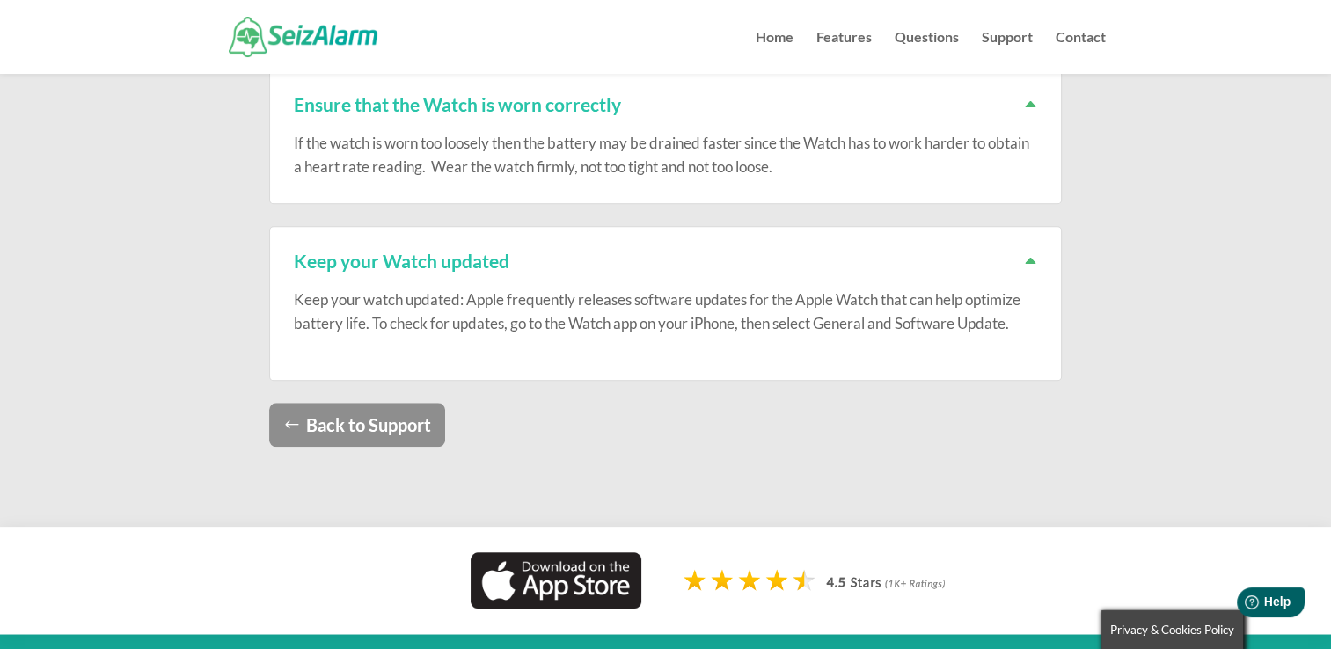
click at [724, 578] on img at bounding box center [820, 583] width 275 height 31
click at [839, 575] on img at bounding box center [820, 583] width 275 height 31
click at [318, 408] on link "Back to Support" at bounding box center [357, 425] width 176 height 44
click at [325, 414] on link "Back to Support" at bounding box center [357, 425] width 176 height 44
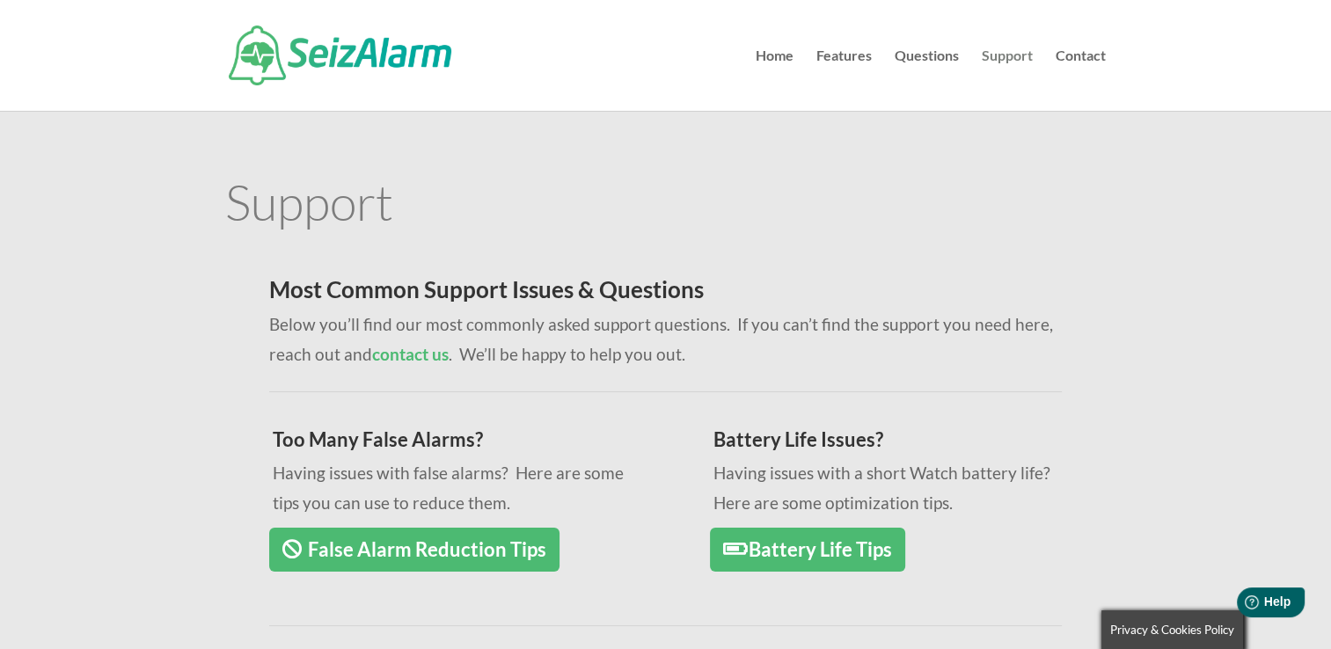
click at [1000, 60] on link "Support" at bounding box center [1007, 80] width 51 height 62
click at [767, 52] on link "Home" at bounding box center [775, 80] width 38 height 62
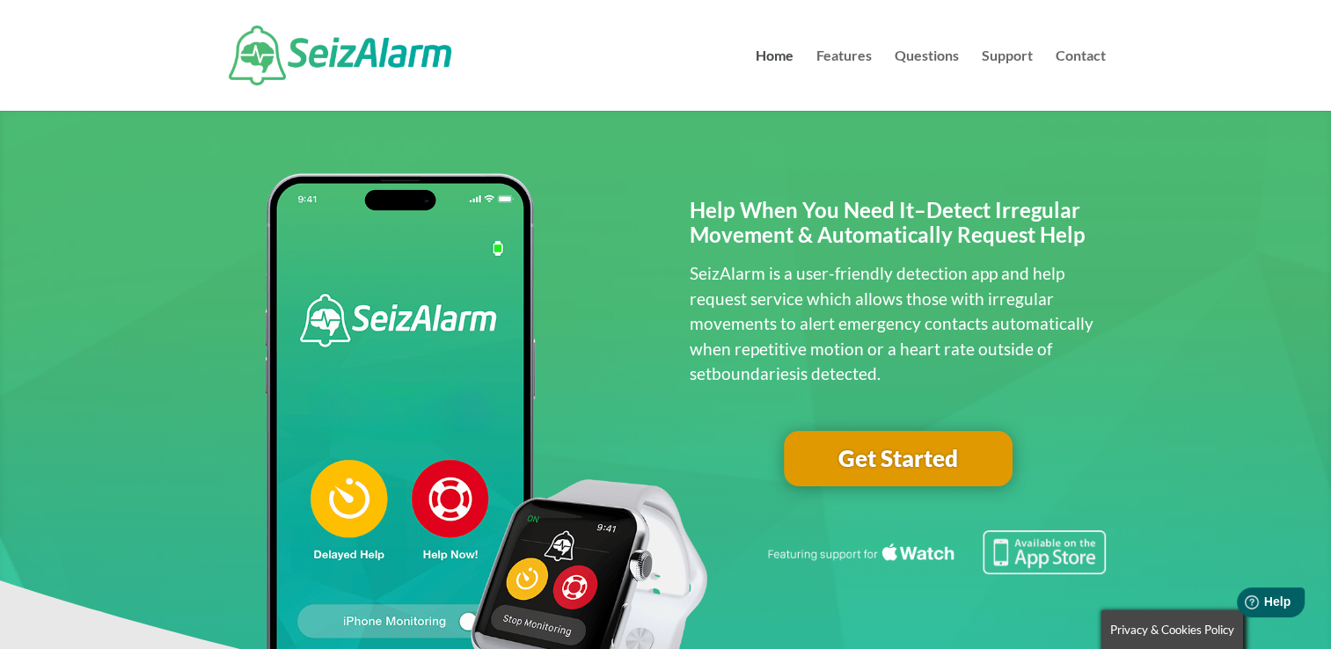
drag, startPoint x: 0, startPoint y: 0, endPoint x: 863, endPoint y: 450, distance: 973.3
click at [863, 450] on link "Get Started" at bounding box center [898, 459] width 229 height 56
click at [837, 52] on link "Features" at bounding box center [844, 80] width 55 height 62
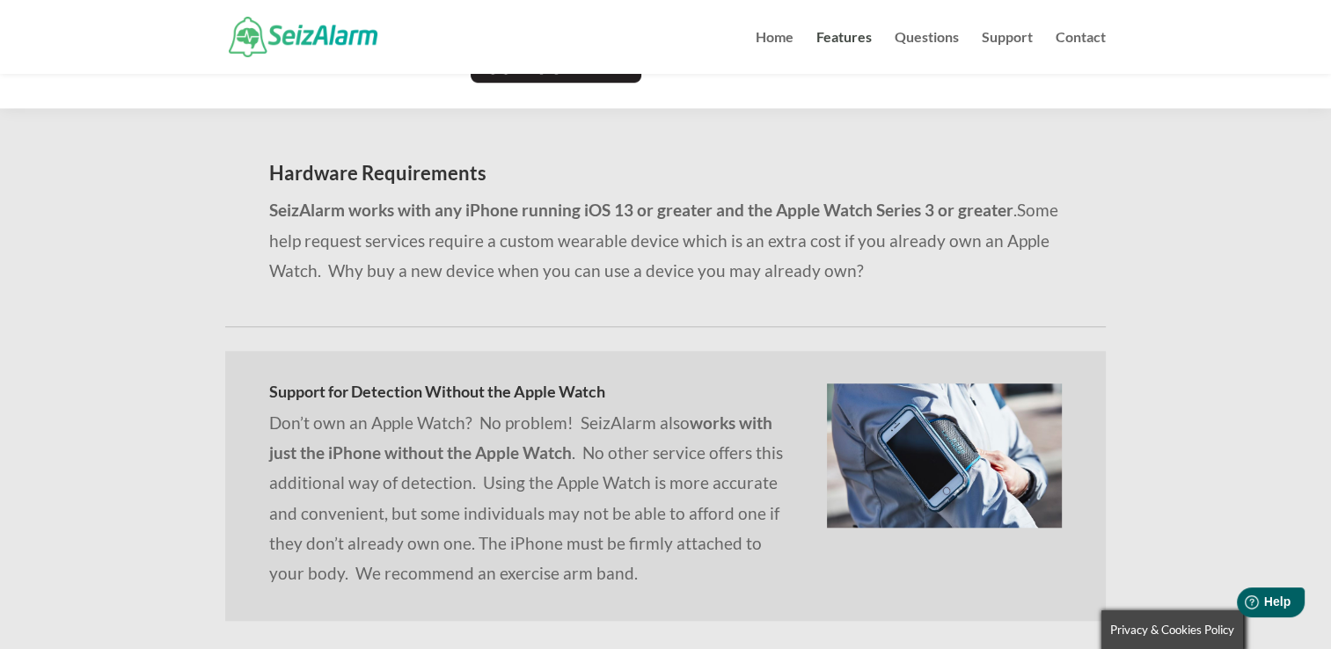
scroll to position [1415, 0]
